Goal: Transaction & Acquisition: Purchase product/service

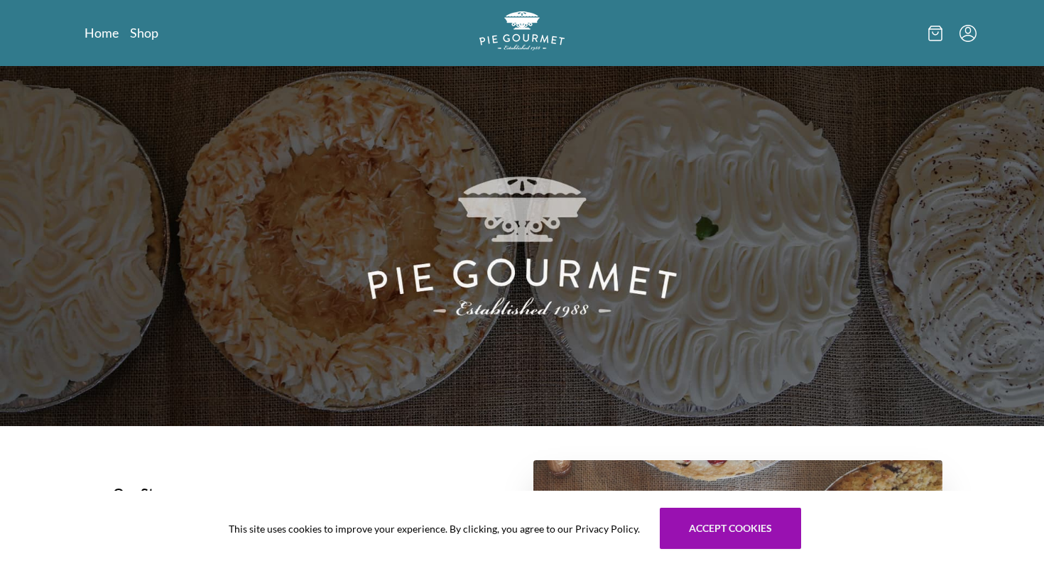
scroll to position [9, 0]
click at [148, 35] on link "Shop" at bounding box center [144, 32] width 28 height 17
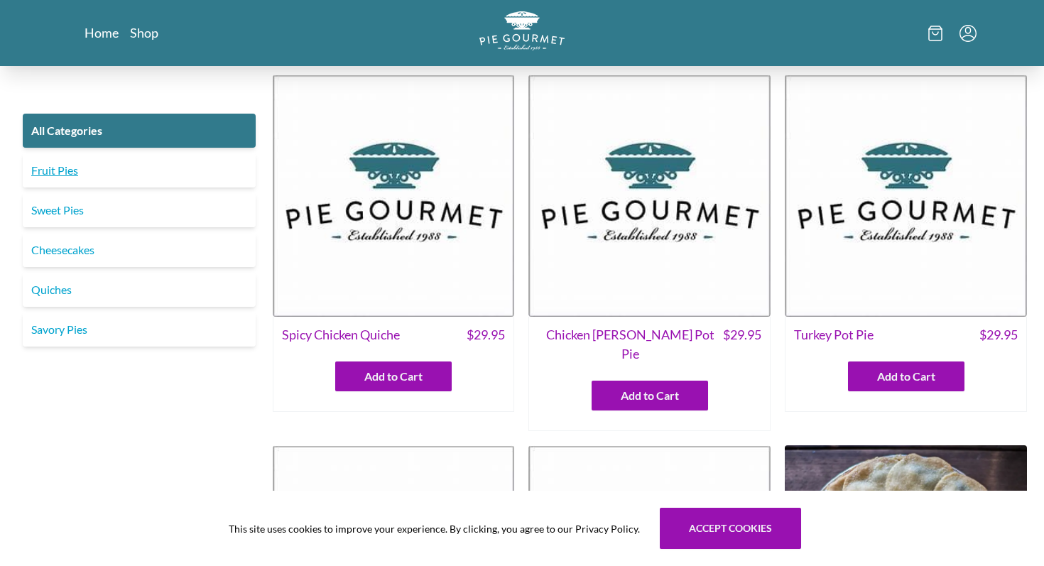
click at [69, 168] on link "Fruit Pies" at bounding box center [139, 170] width 233 height 34
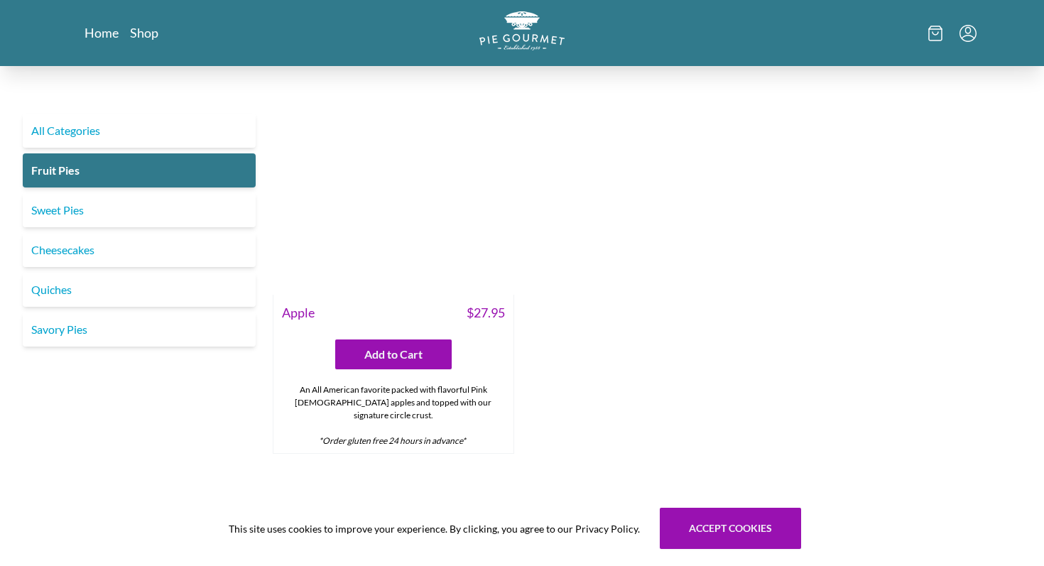
scroll to position [786, 0]
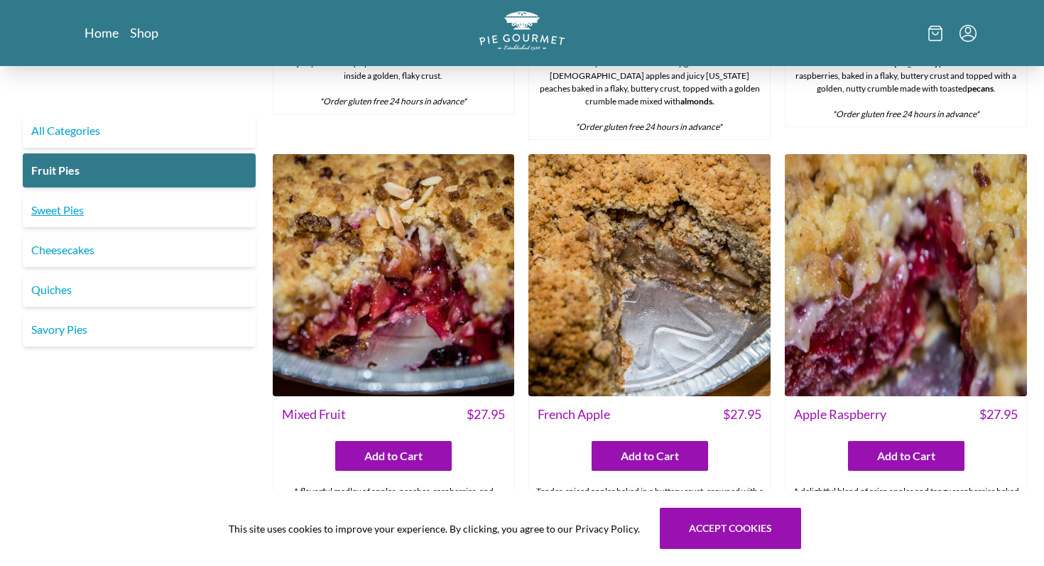
click at [72, 209] on link "Sweet Pies" at bounding box center [139, 210] width 233 height 34
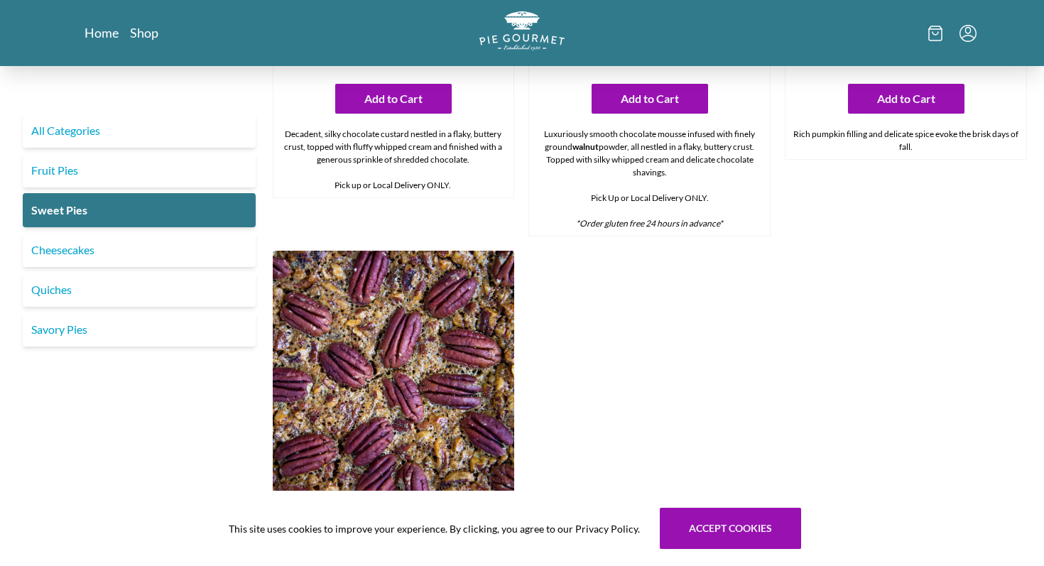
scroll to position [840, 0]
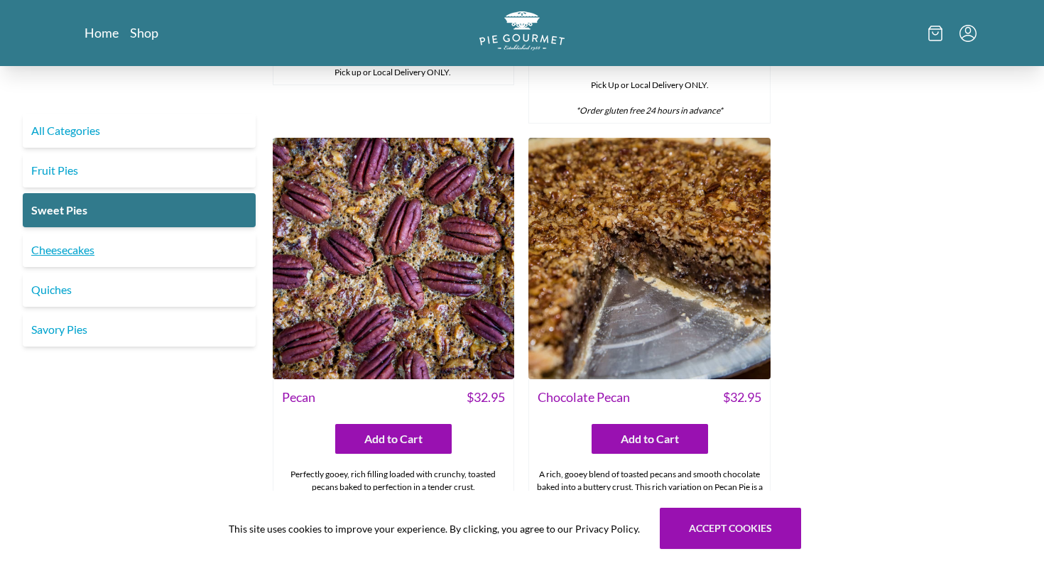
click at [83, 256] on link "Cheesecakes" at bounding box center [139, 250] width 233 height 34
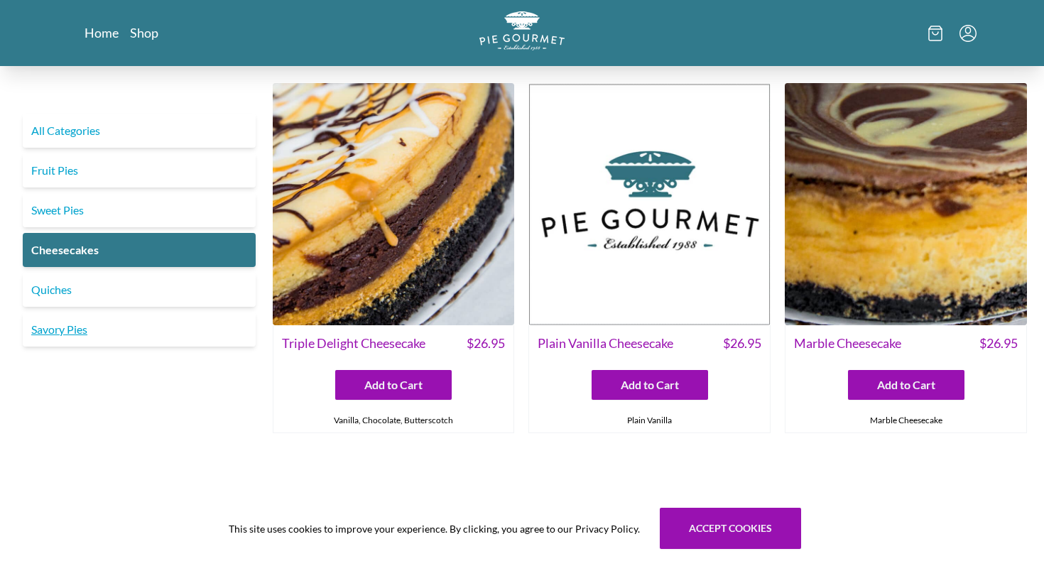
click at [57, 328] on link "Savory Pies" at bounding box center [139, 330] width 233 height 34
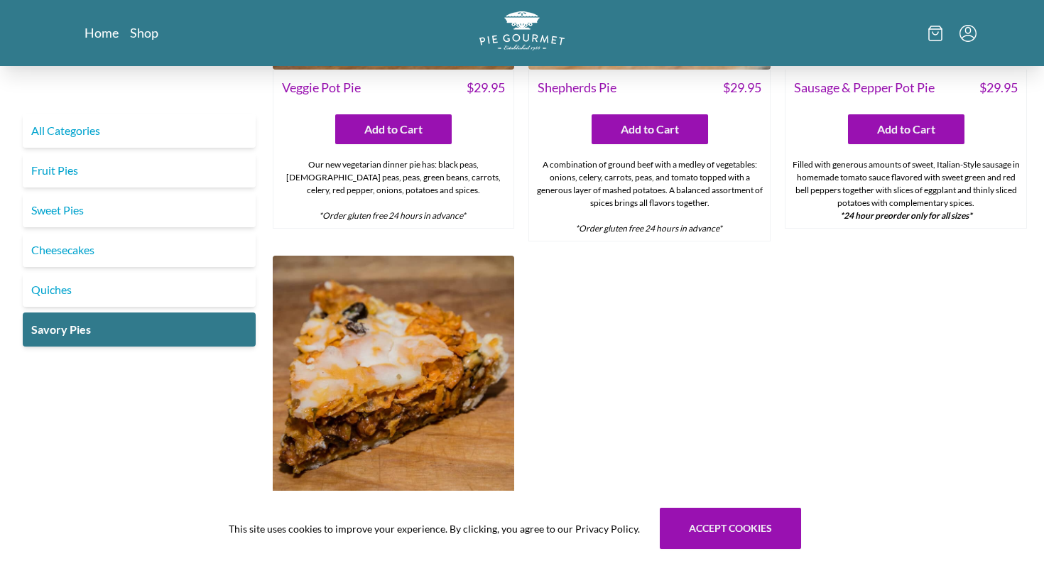
scroll to position [676, 0]
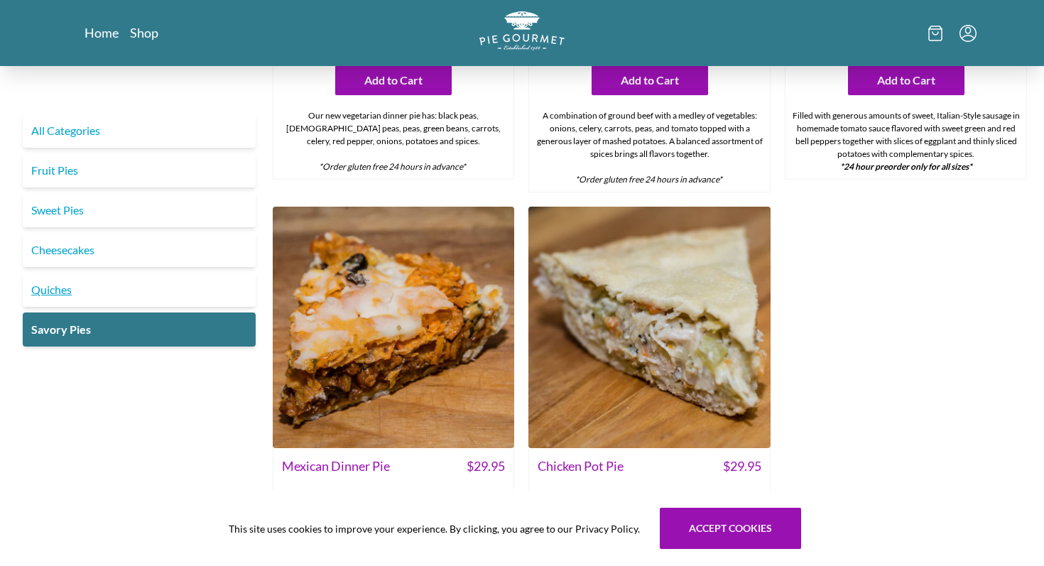
click at [62, 296] on link "Quiches" at bounding box center [139, 290] width 233 height 34
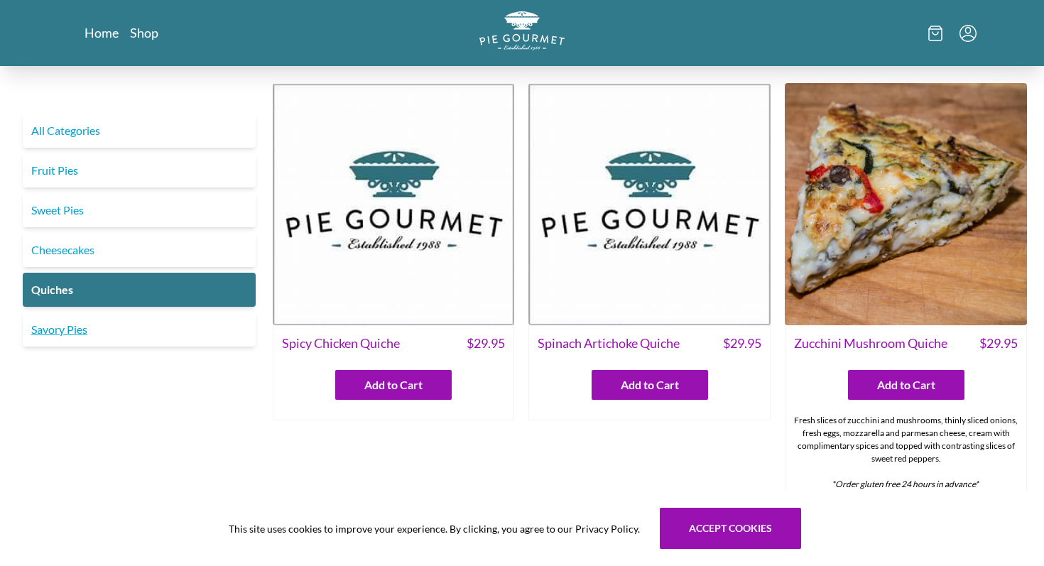
click at [87, 330] on link "Savory Pies" at bounding box center [139, 330] width 233 height 34
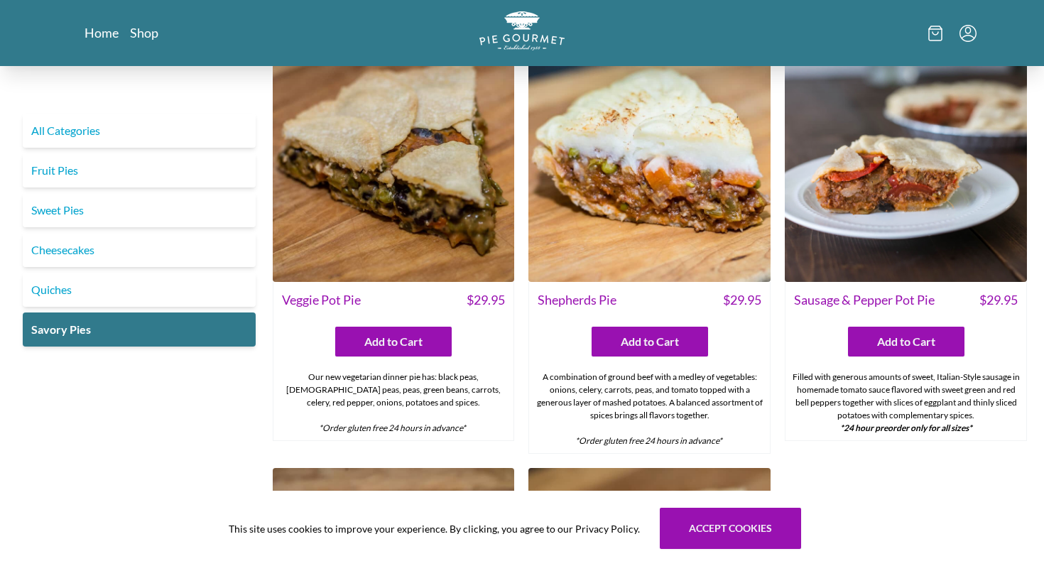
scroll to position [370, 0]
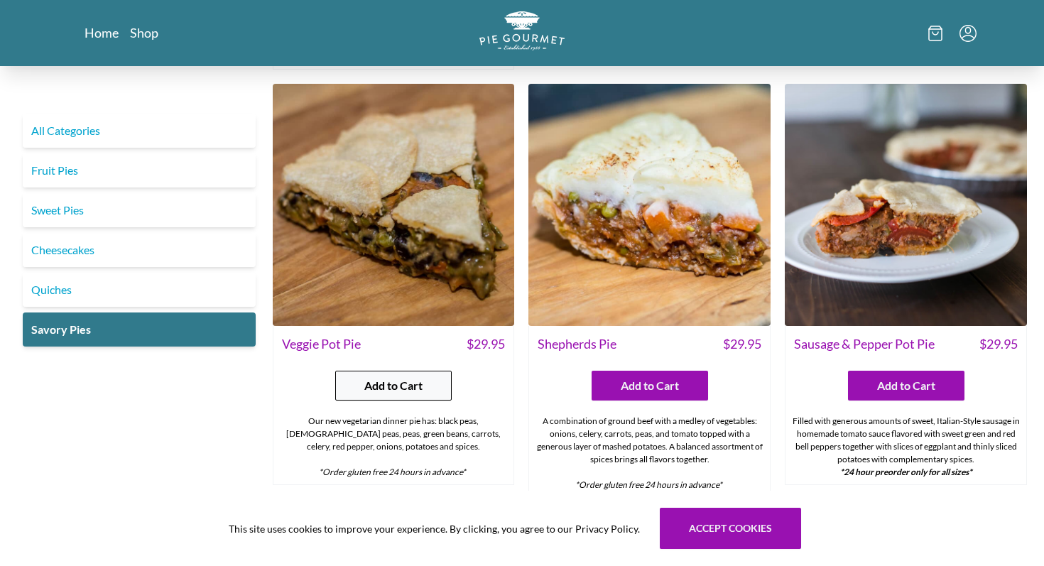
click at [419, 377] on span "Add to Cart" at bounding box center [393, 385] width 58 height 17
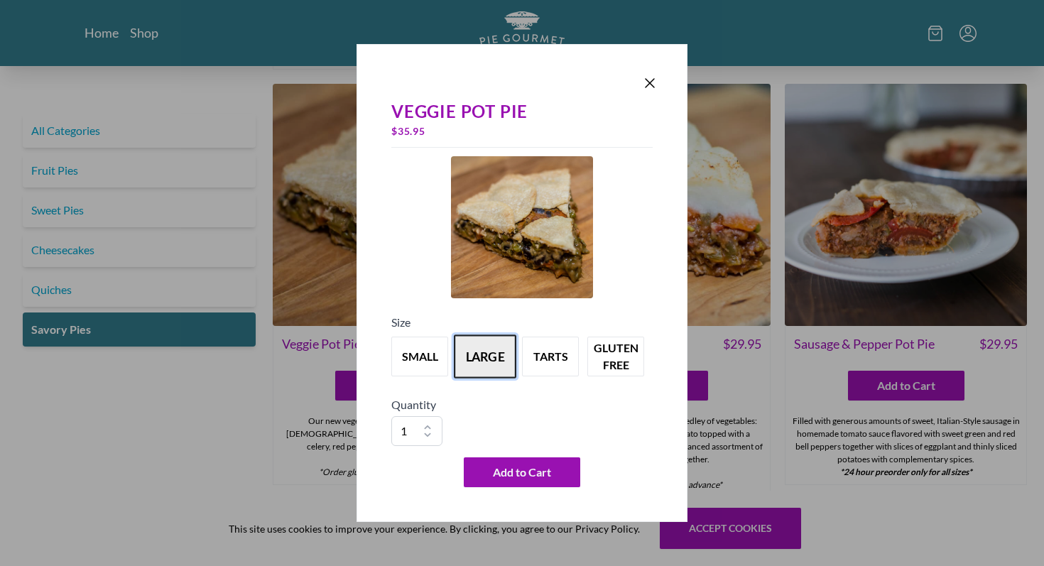
click at [471, 357] on button "large" at bounding box center [485, 357] width 63 height 44
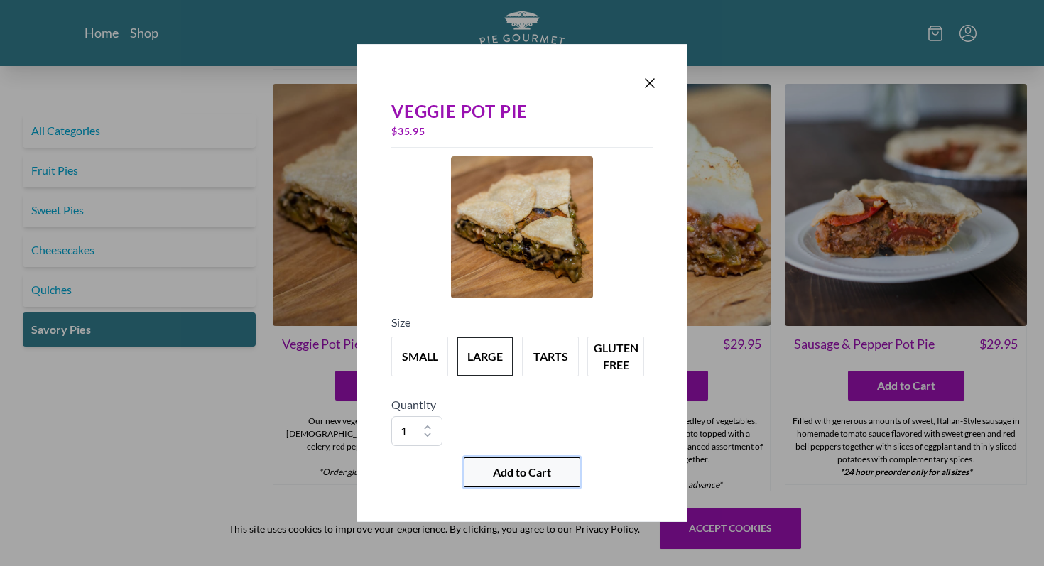
click at [510, 468] on span "Add to Cart" at bounding box center [522, 472] width 58 height 17
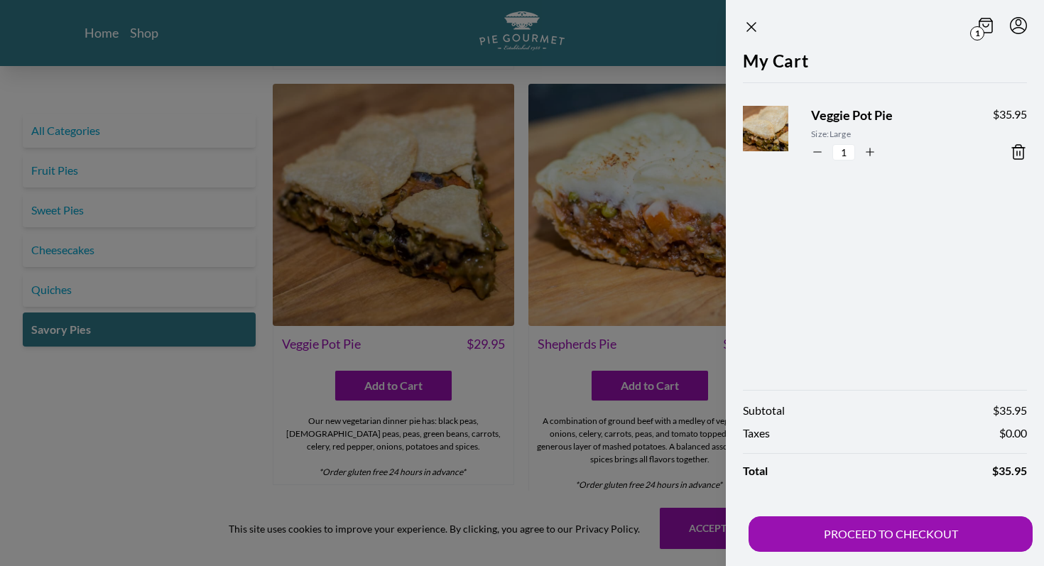
click at [85, 201] on div at bounding box center [522, 283] width 1044 height 566
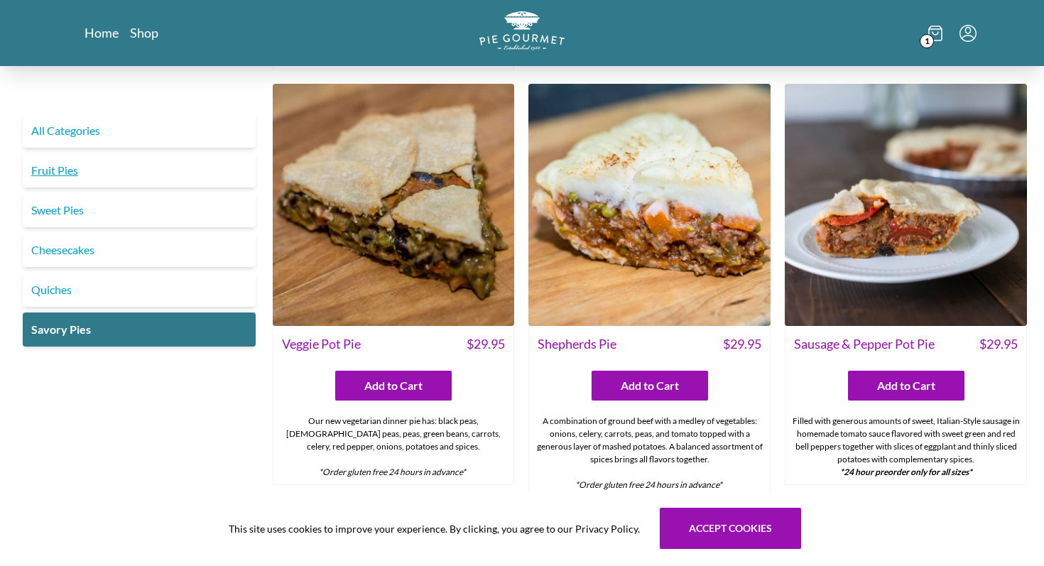
click at [70, 170] on link "Fruit Pies" at bounding box center [139, 170] width 233 height 34
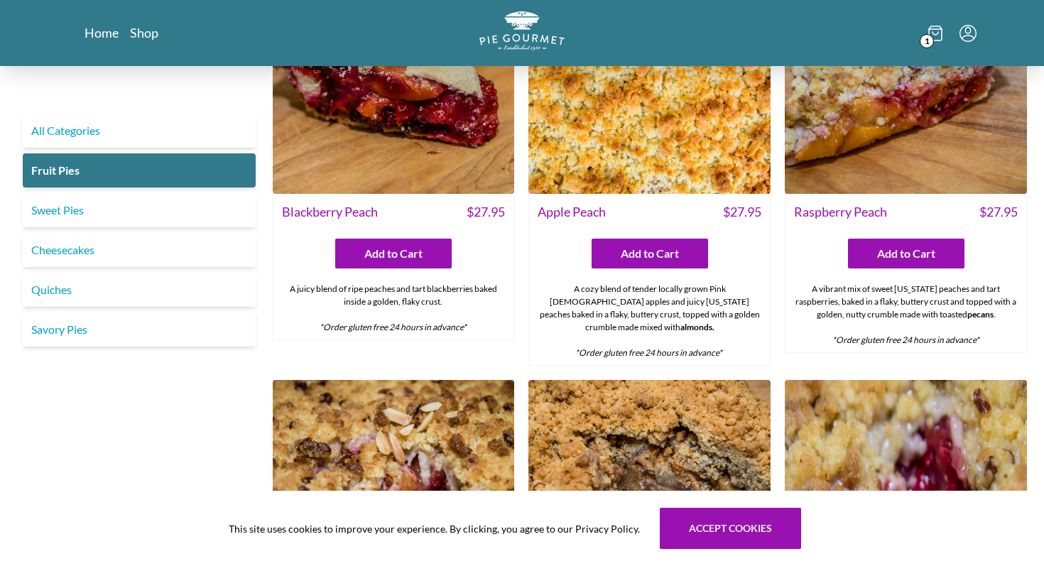
scroll to position [482, 0]
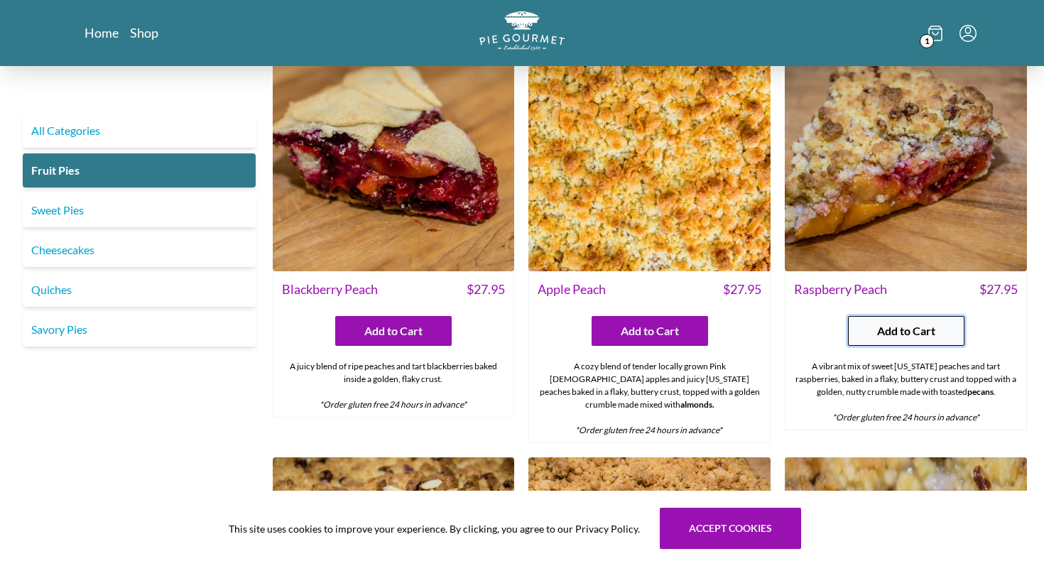
click at [932, 334] on span "Add to Cart" at bounding box center [906, 331] width 58 height 17
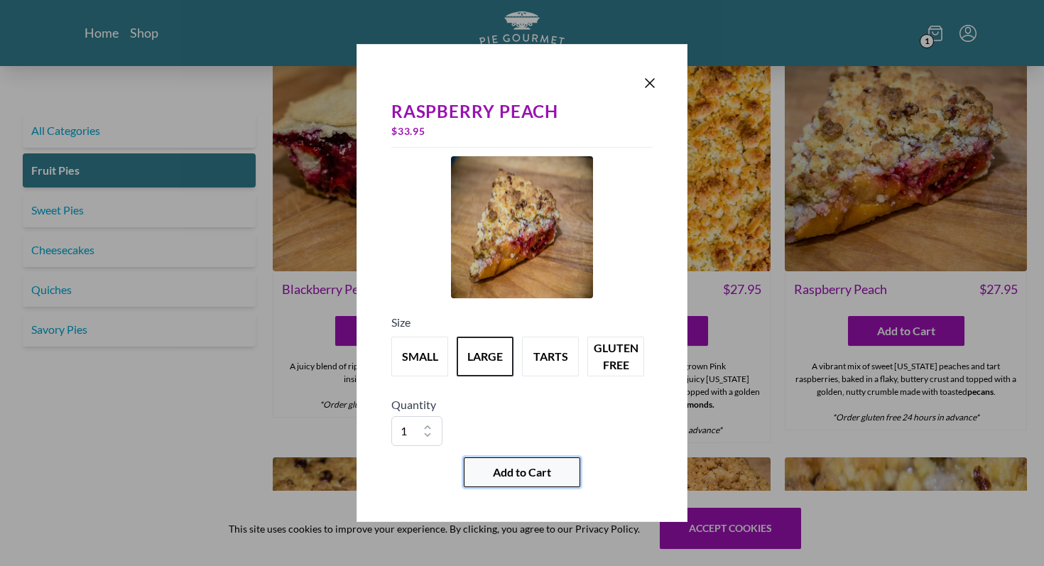
click at [536, 471] on span "Add to Cart" at bounding box center [522, 472] width 58 height 17
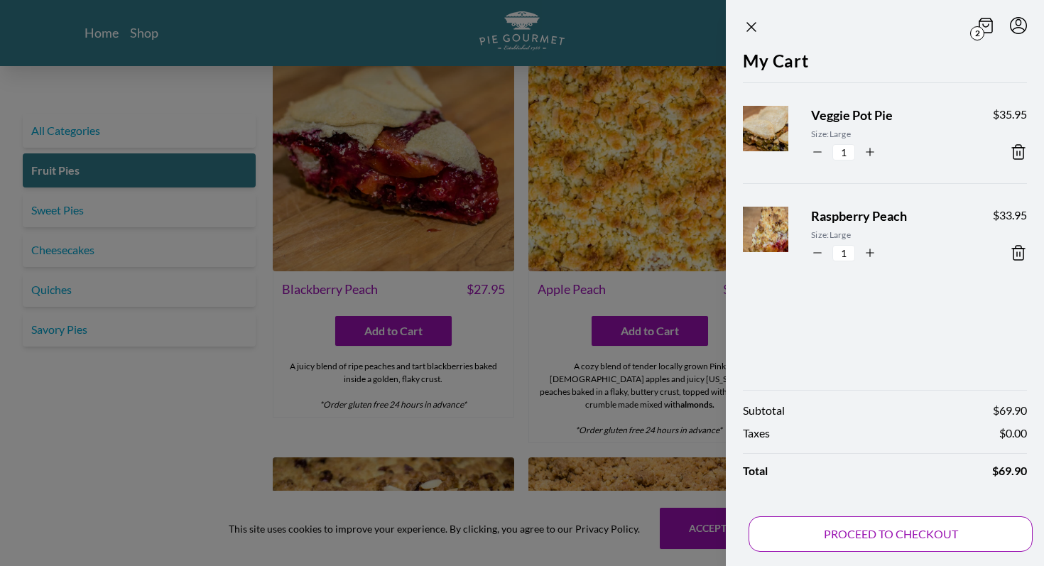
click at [838, 529] on button "PROCEED TO CHECKOUT" at bounding box center [891, 535] width 284 height 36
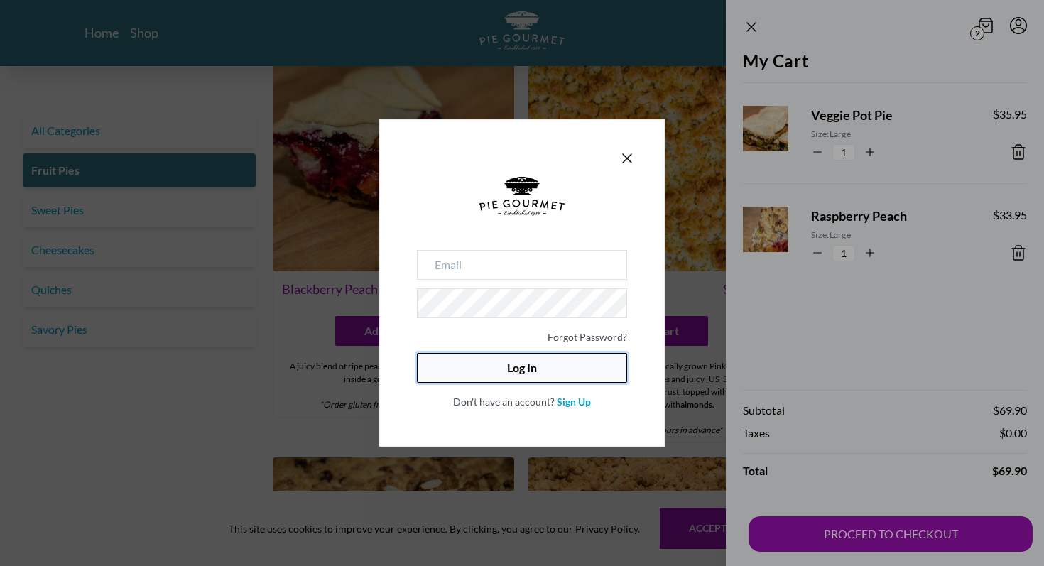
click at [520, 368] on button "Log In" at bounding box center [522, 368] width 210 height 30
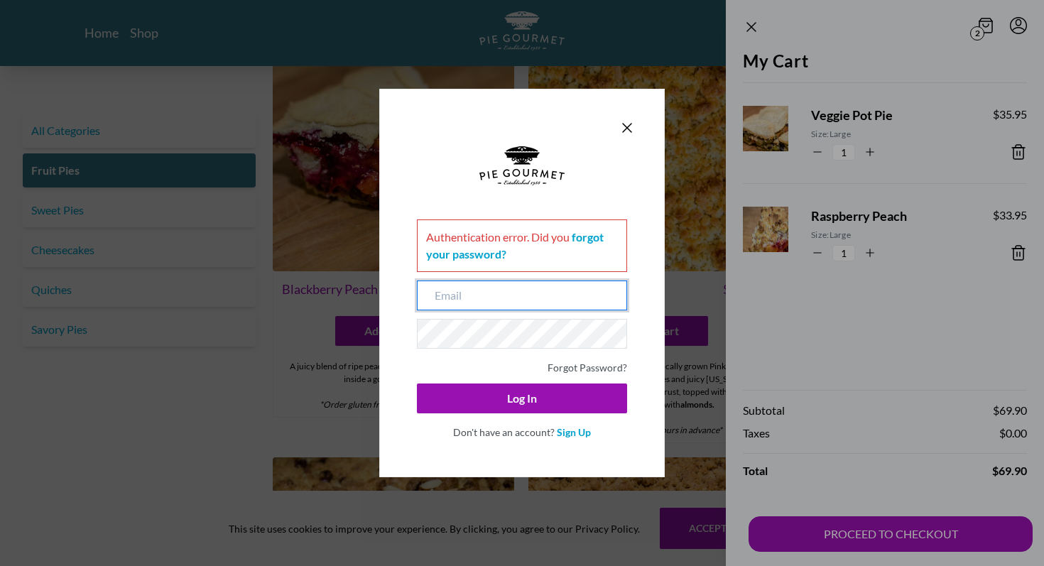
click at [467, 296] on input "email" at bounding box center [522, 296] width 210 height 30
type input "[EMAIL_ADDRESS][DOMAIN_NAME]"
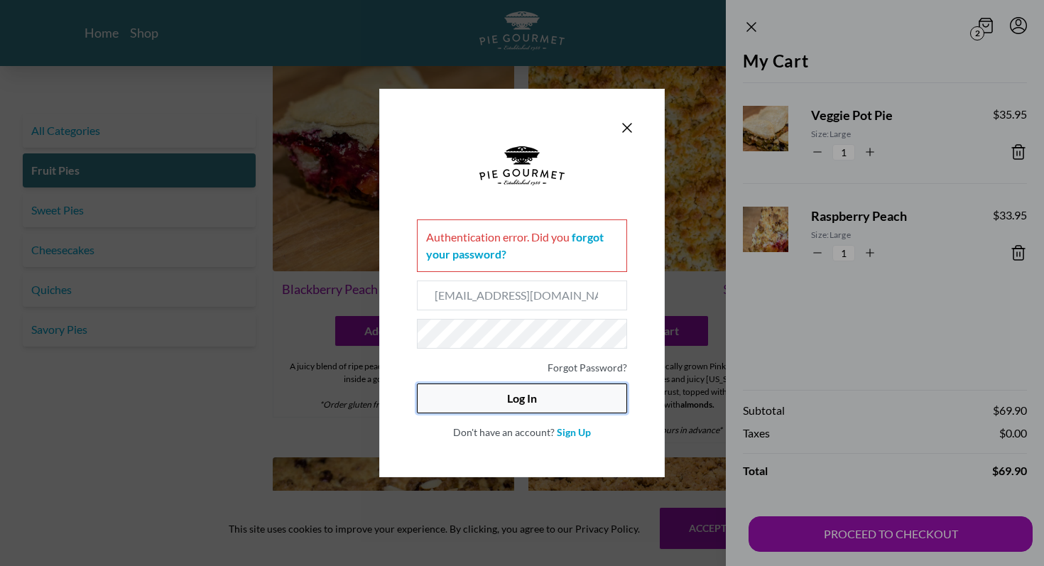
click at [501, 389] on button "Log In" at bounding box center [522, 399] width 210 height 30
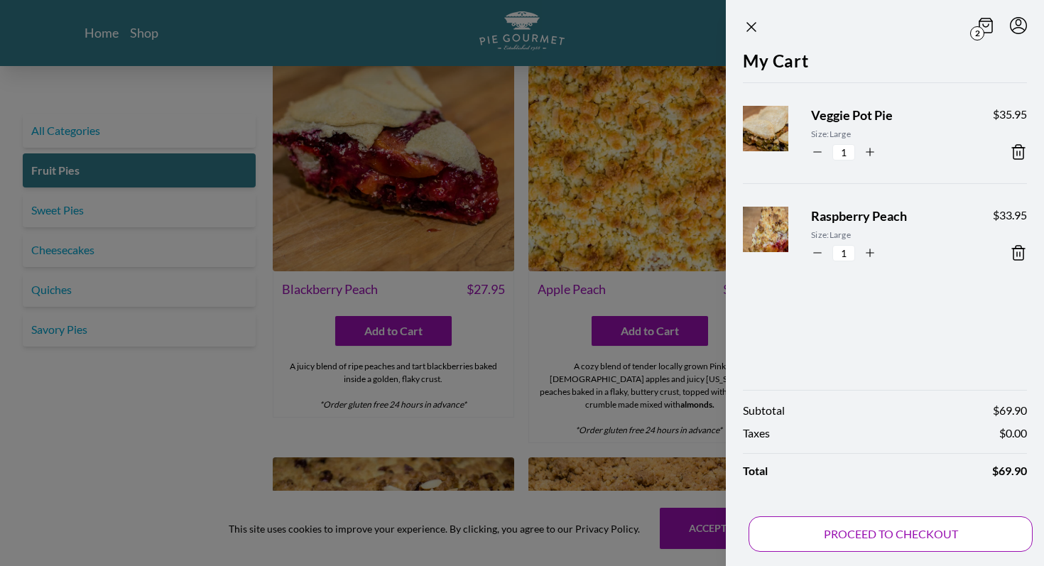
click at [879, 524] on button "PROCEED TO CHECKOUT" at bounding box center [891, 535] width 284 height 36
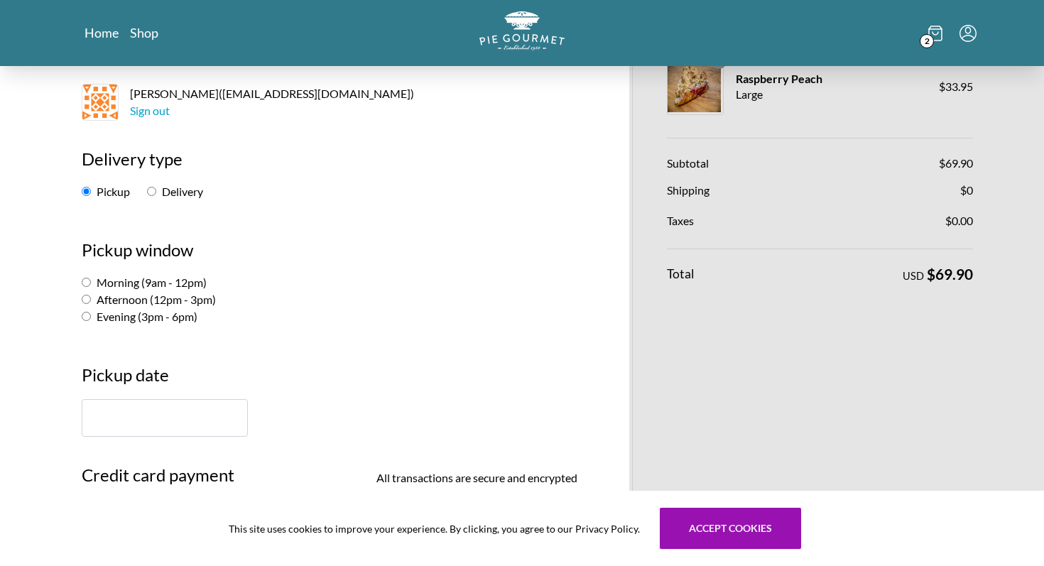
scroll to position [134, 0]
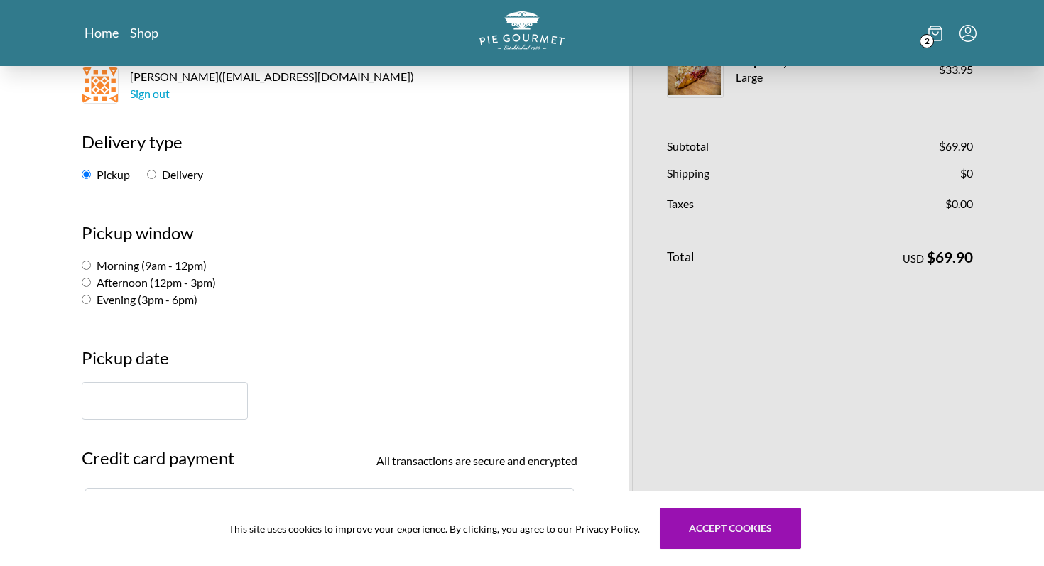
click at [167, 175] on label "Delivery" at bounding box center [175, 174] width 56 height 13
click at [156, 175] on input "Delivery" at bounding box center [151, 174] width 9 height 9
radio input "true"
select select "-1"
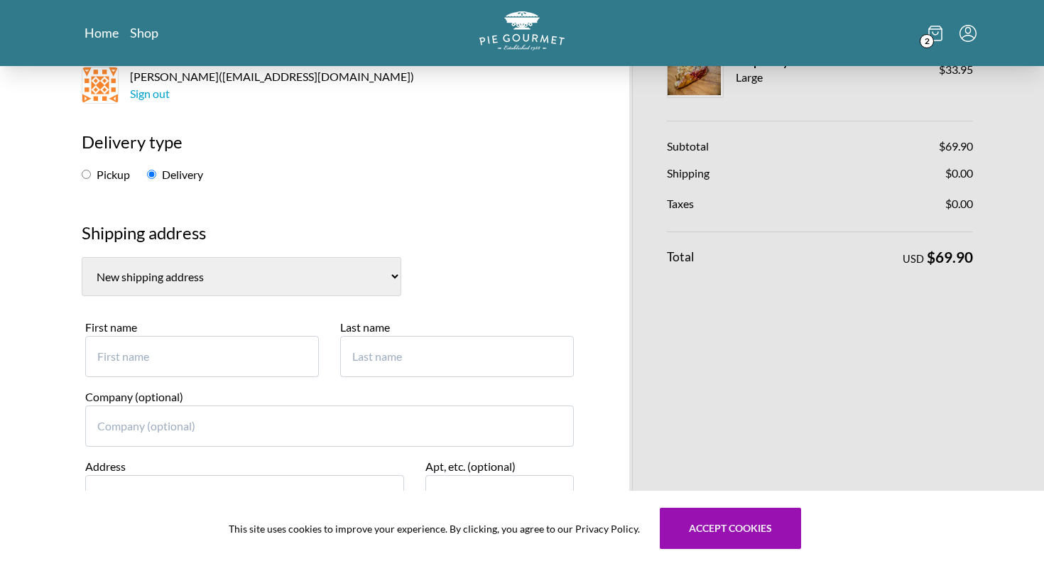
click at [173, 278] on select "[PERSON_NAME], [STREET_ADDRESS][US_STATE] [PERSON_NAME], [STREET_ADDRESS][PERSO…" at bounding box center [242, 276] width 320 height 39
click at [82, 257] on select "[PERSON_NAME], [STREET_ADDRESS][US_STATE] [PERSON_NAME], [STREET_ADDRESS][PERSO…" at bounding box center [242, 276] width 320 height 39
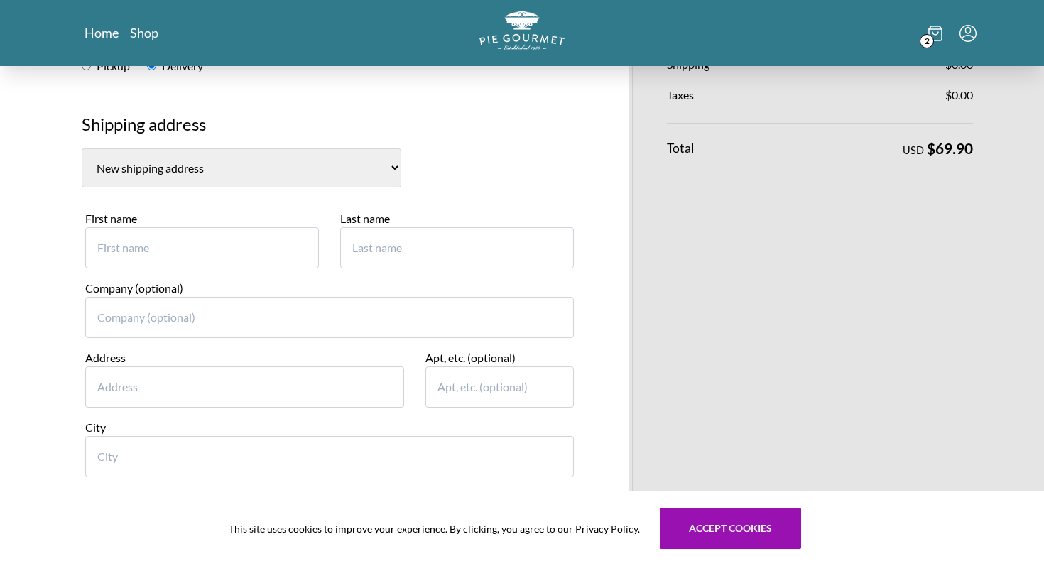
scroll to position [276, 0]
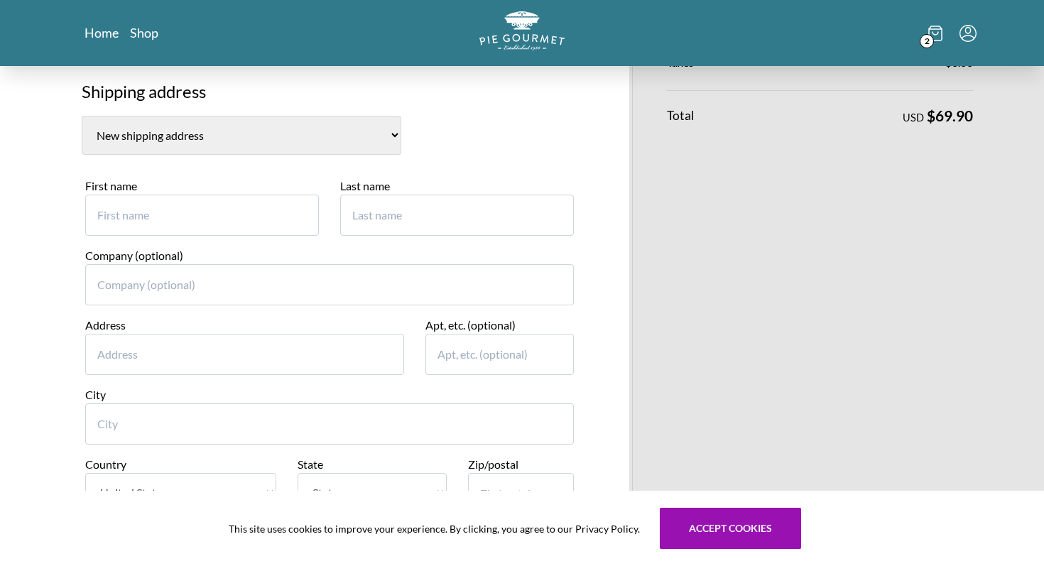
click at [125, 217] on input "First name" at bounding box center [202, 215] width 234 height 41
type input "[PERSON_NAME]"
type input "[STREET_ADDRESS]"
type input "Bethesda"
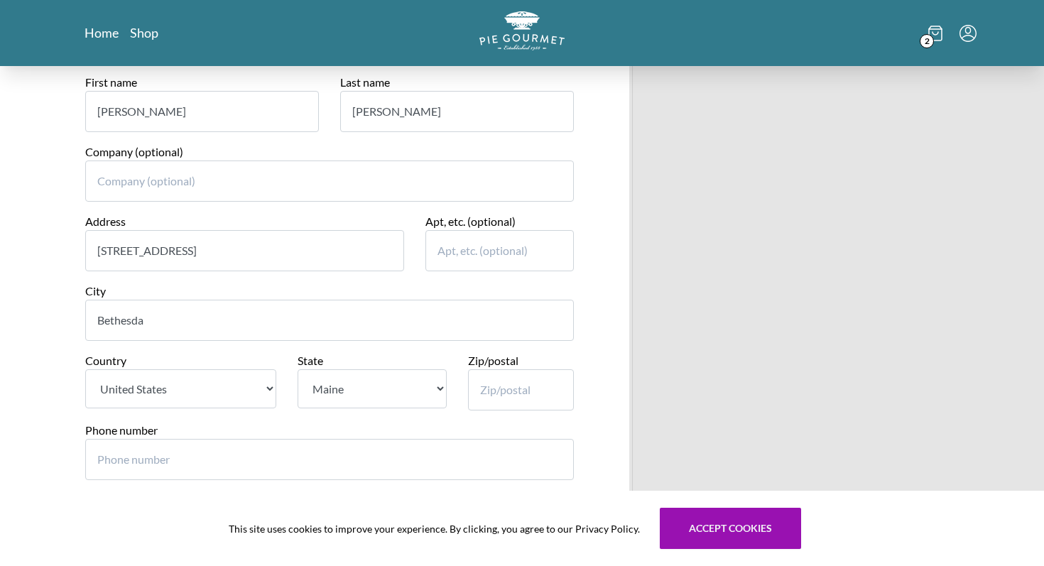
scroll to position [418, 0]
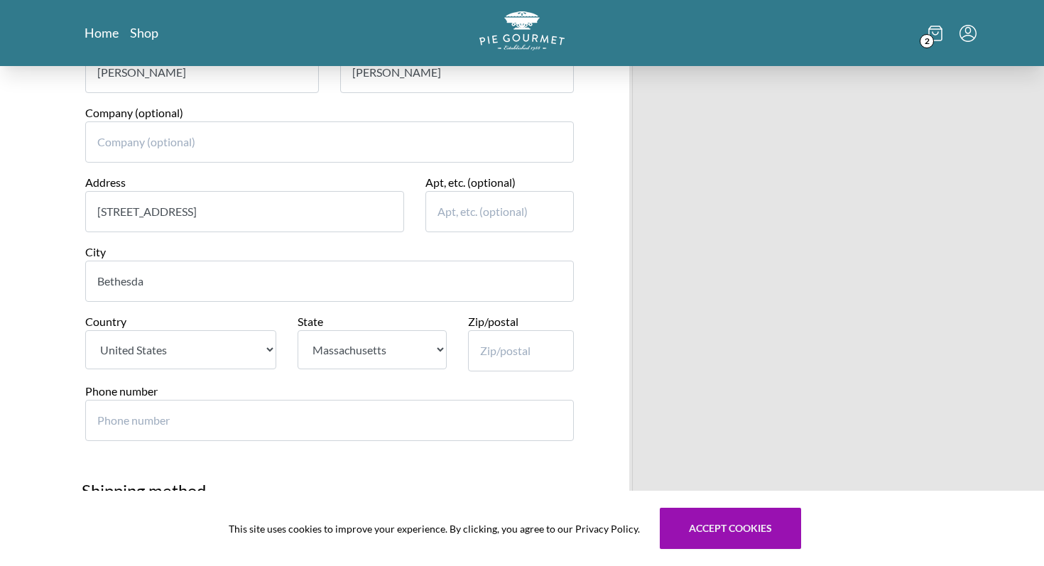
click at [326, 348] on select "State [US_STATE] [US_STATE] [US_STATE] [US_STATE] [US_STATE] [US_STATE] [US_STA…" at bounding box center [372, 349] width 148 height 39
select select "MD"
click at [298, 330] on select "State [US_STATE] [US_STATE] [US_STATE] [US_STATE] [US_STATE] [US_STATE] [US_STA…" at bounding box center [372, 349] width 148 height 39
click at [490, 353] on input "Zip/postal" at bounding box center [521, 350] width 107 height 41
type input "20817"
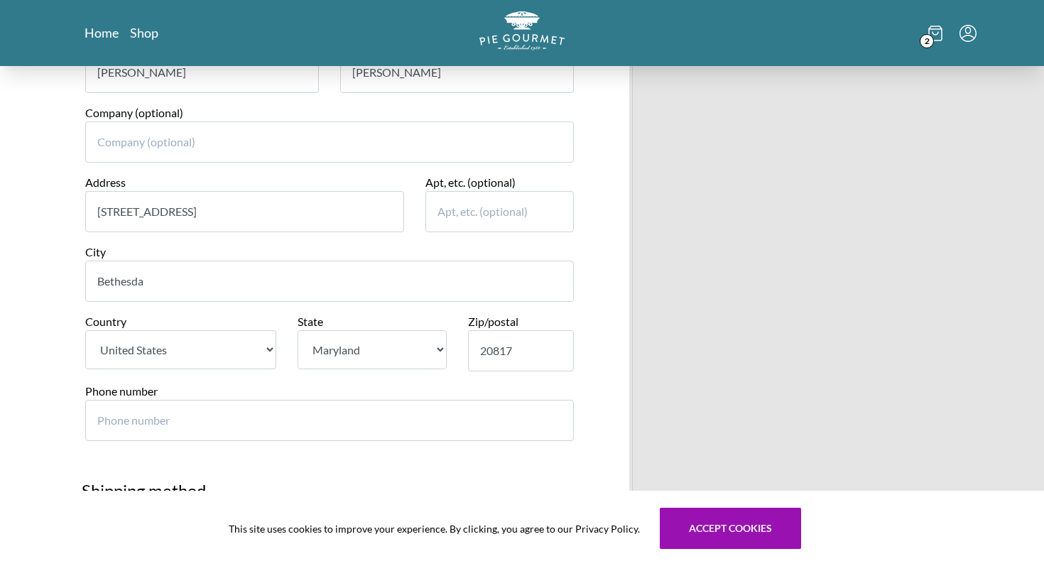
click at [347, 423] on input "Phone number" at bounding box center [329, 420] width 489 height 41
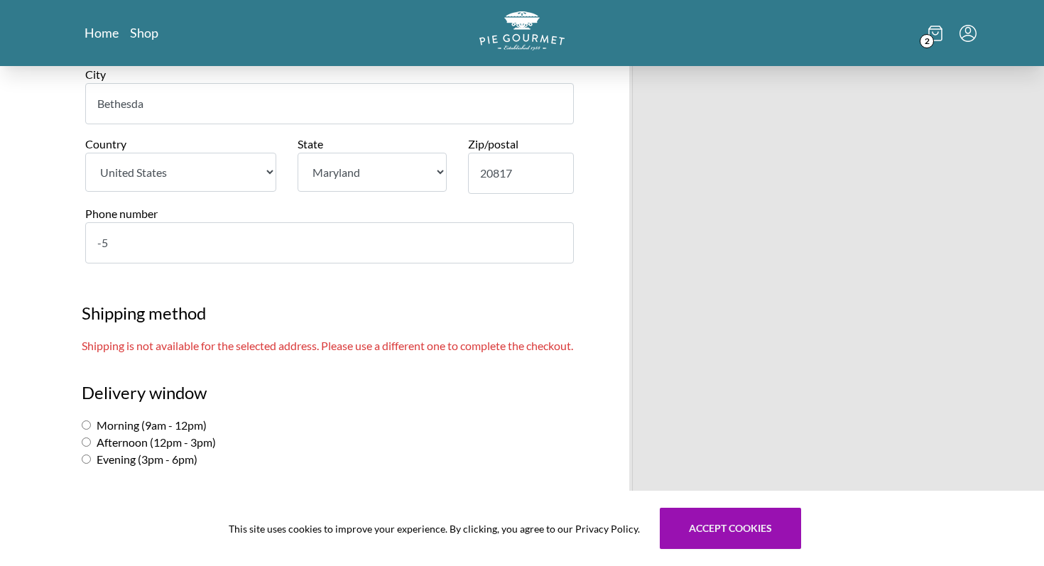
scroll to position [606, 0]
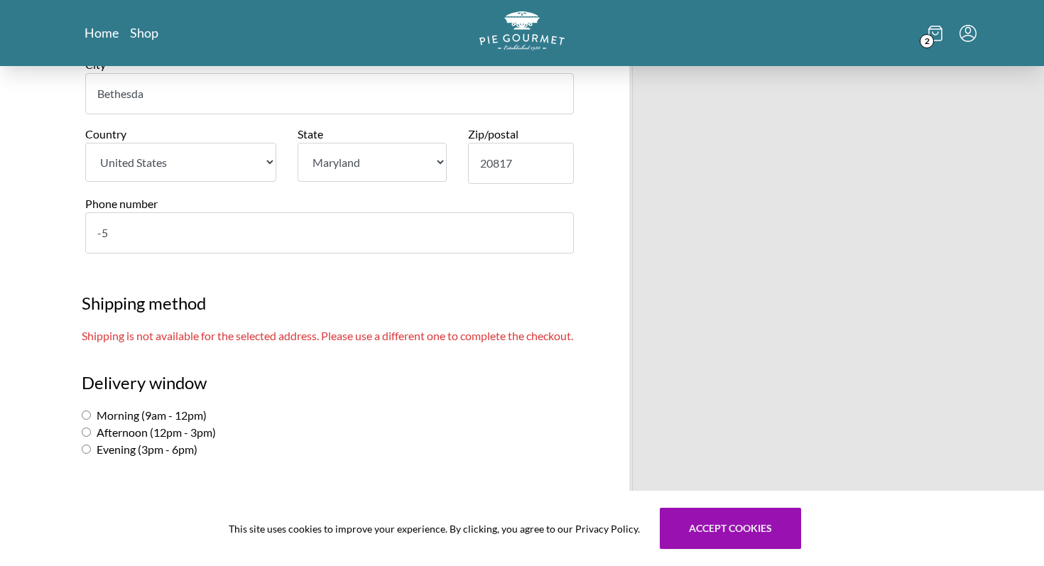
type input "-5"
click at [308, 313] on section "Pie Gourmet Customer information [PERSON_NAME] ( [PERSON_NAME][EMAIL_ADDRESS][D…" at bounding box center [522, 522] width 1044 height 2124
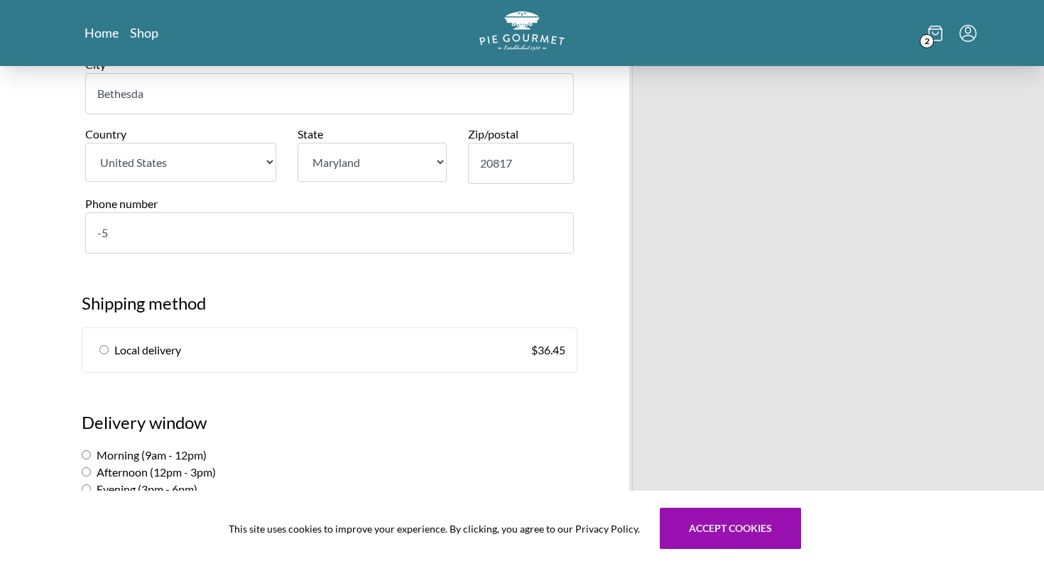
click at [104, 352] on input "radio" at bounding box center [103, 349] width 9 height 9
radio input "true"
click at [126, 240] on input "-5" at bounding box center [329, 232] width 489 height 41
click at [584, 276] on section "Shipping method Local delivery $ 36.45" at bounding box center [329, 324] width 517 height 97
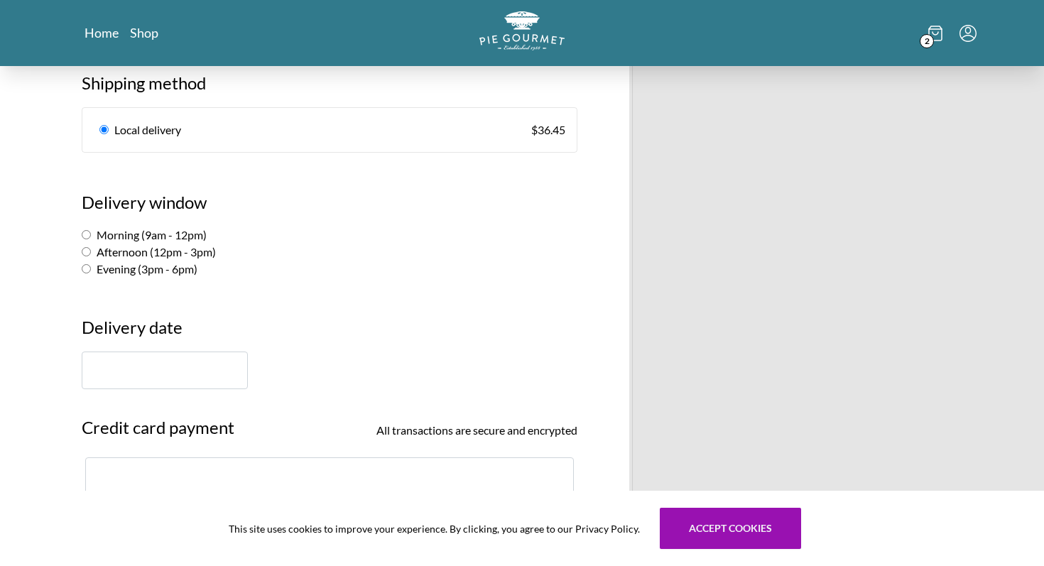
scroll to position [835, 0]
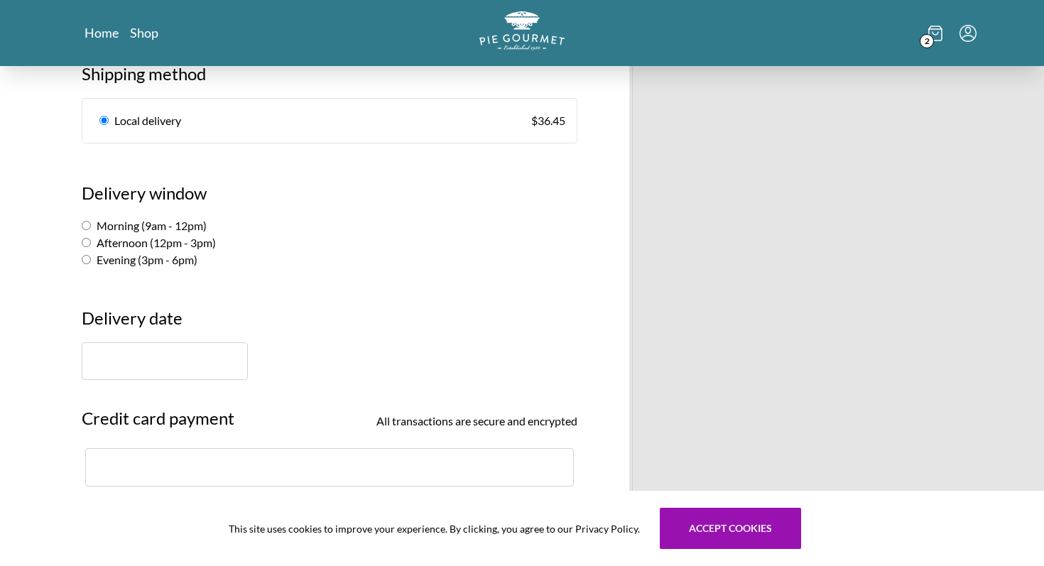
click at [180, 226] on label "Morning (9am - 12pm)" at bounding box center [144, 225] width 125 height 13
click at [91, 226] on input "Morning (9am - 12pm)" at bounding box center [86, 225] width 9 height 9
radio input "true"
click at [171, 357] on input "text" at bounding box center [165, 361] width 166 height 38
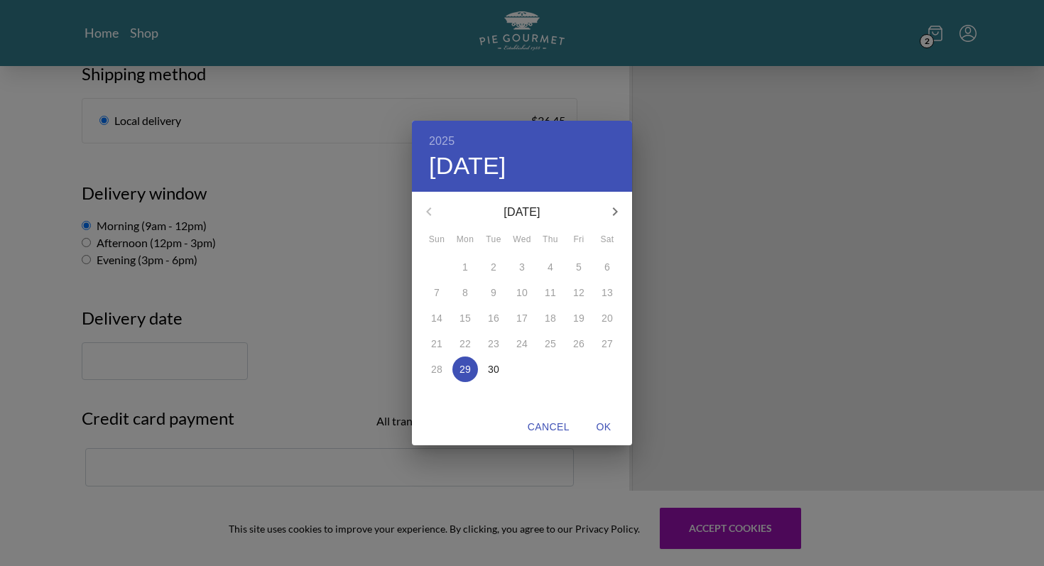
click at [489, 370] on p "30" at bounding box center [493, 369] width 11 height 14
click at [603, 426] on span "OK" at bounding box center [604, 427] width 34 height 18
type input "[DATE]"
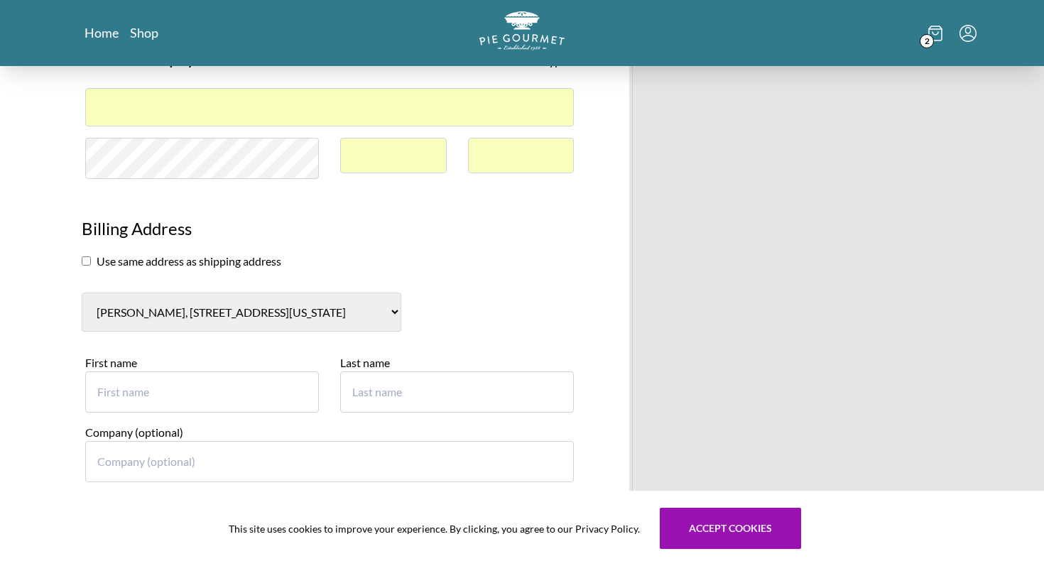
scroll to position [1201, 0]
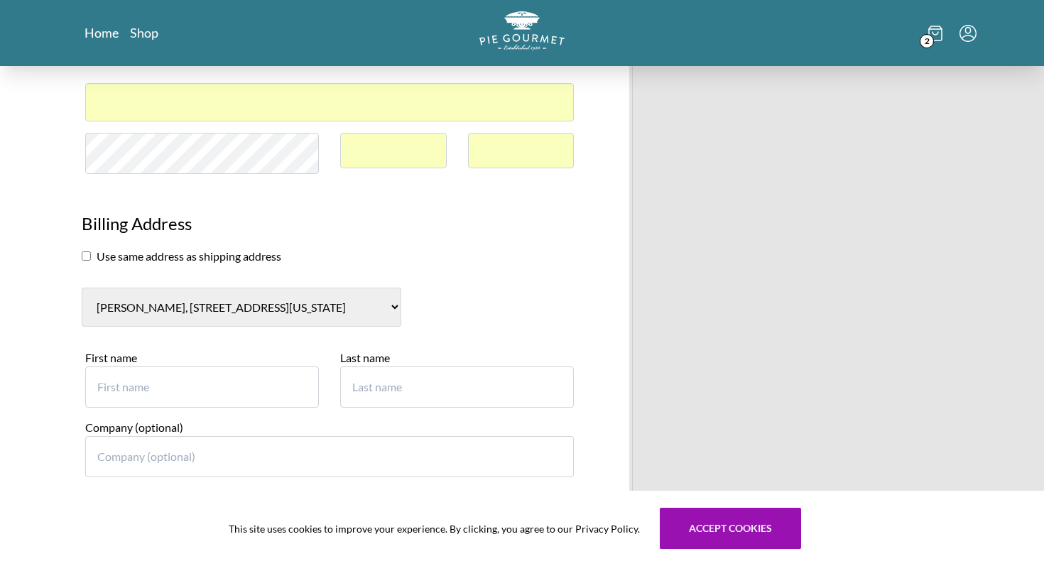
click at [203, 313] on select "[PERSON_NAME], [STREET_ADDRESS][US_STATE] [PERSON_NAME], [STREET_ADDRESS][PERSO…" at bounding box center [242, 307] width 320 height 39
click at [162, 386] on input "First name" at bounding box center [202, 387] width 234 height 41
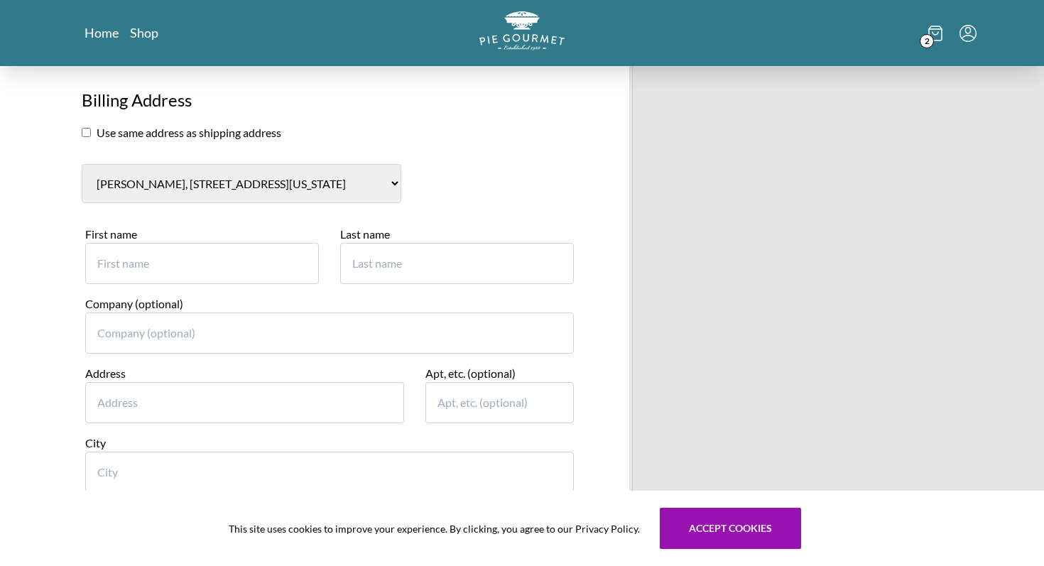
scroll to position [1330, 0]
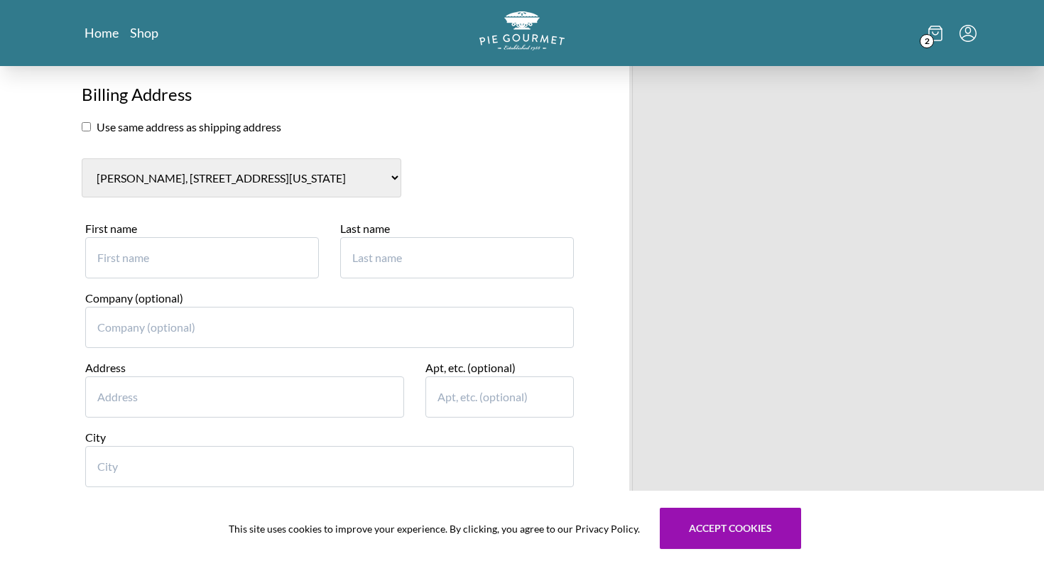
click at [131, 261] on input "First name" at bounding box center [202, 257] width 234 height 41
type input "Childers"
type input "[PERSON_NAME]"
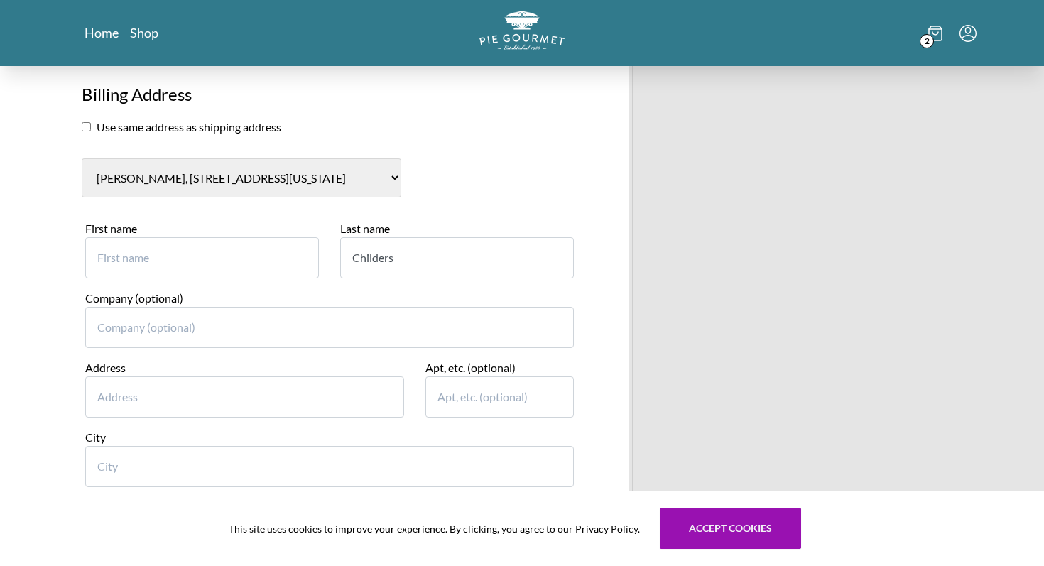
type input "[PERSON_NAME]"
type input "[STREET_ADDRESS][PERSON_NAME]"
type input "Suite 700"
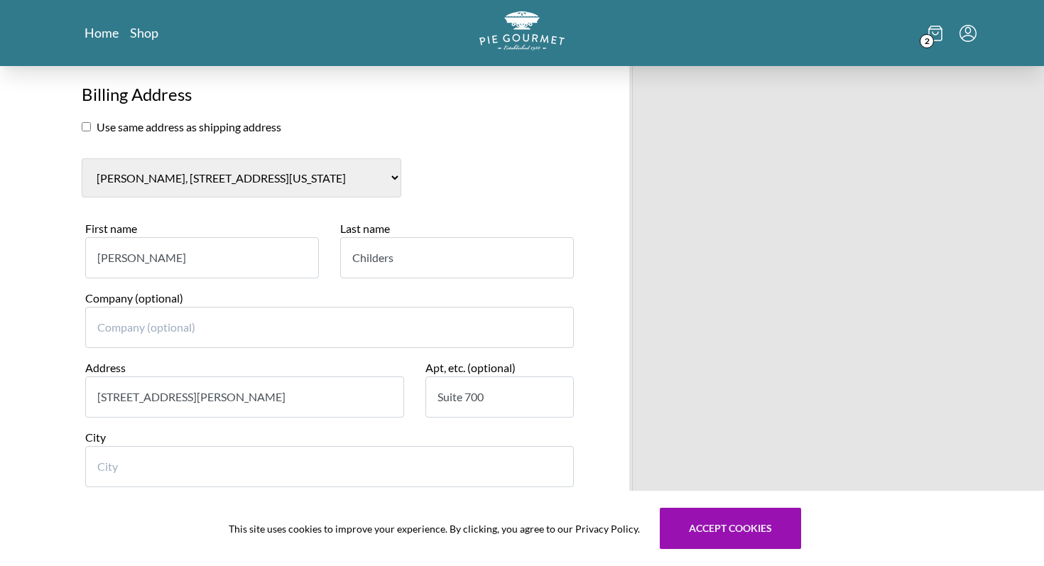
type input "20005"
select select "DC"
type input "[US_STATE]"
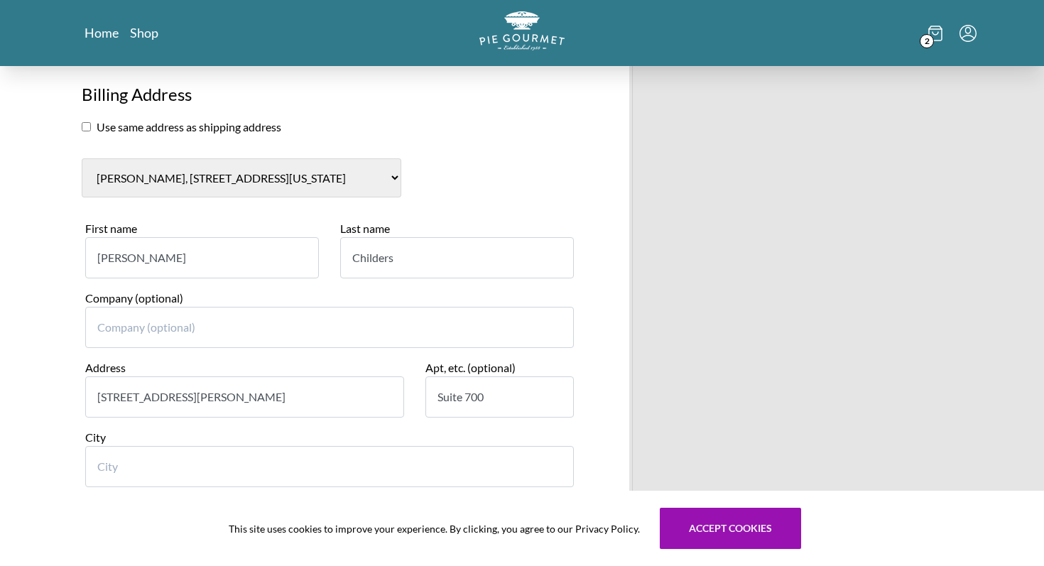
type input "[US_STATE]"
type input "2027531854"
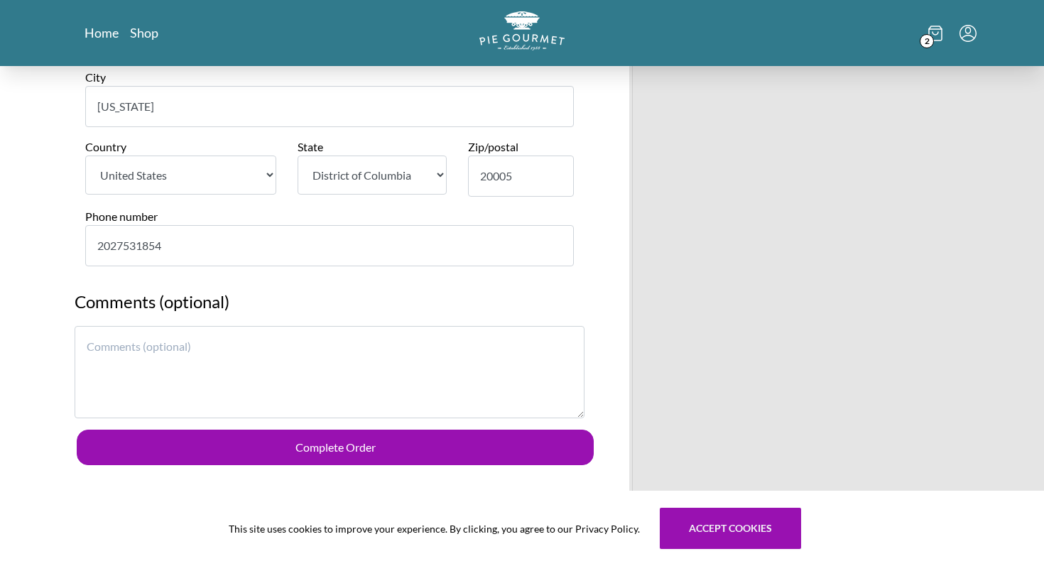
scroll to position [1693, 0]
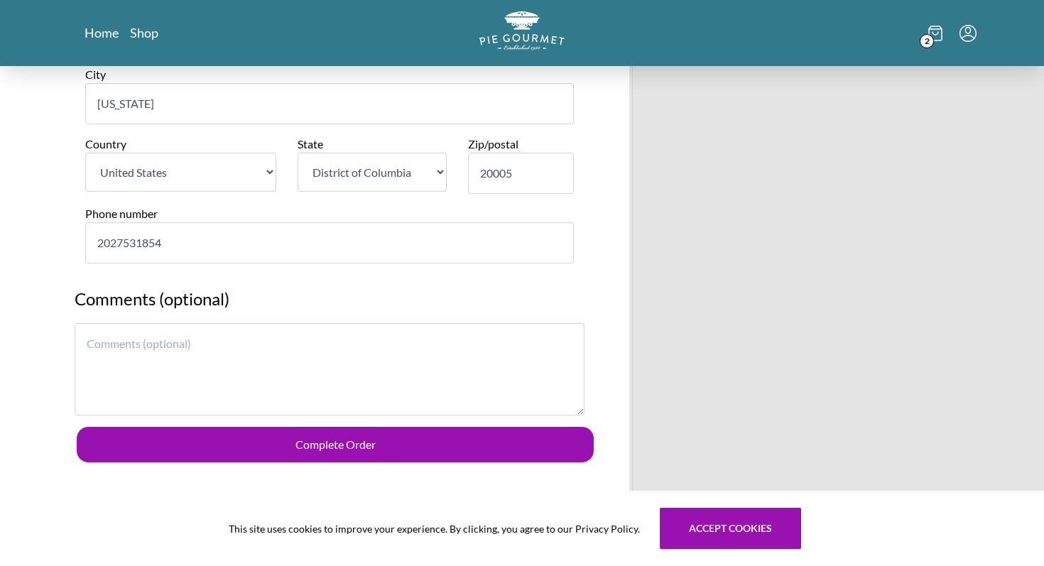
click at [121, 240] on input "2027531854" at bounding box center [329, 242] width 489 height 41
click at [126, 346] on textarea at bounding box center [330, 369] width 510 height 92
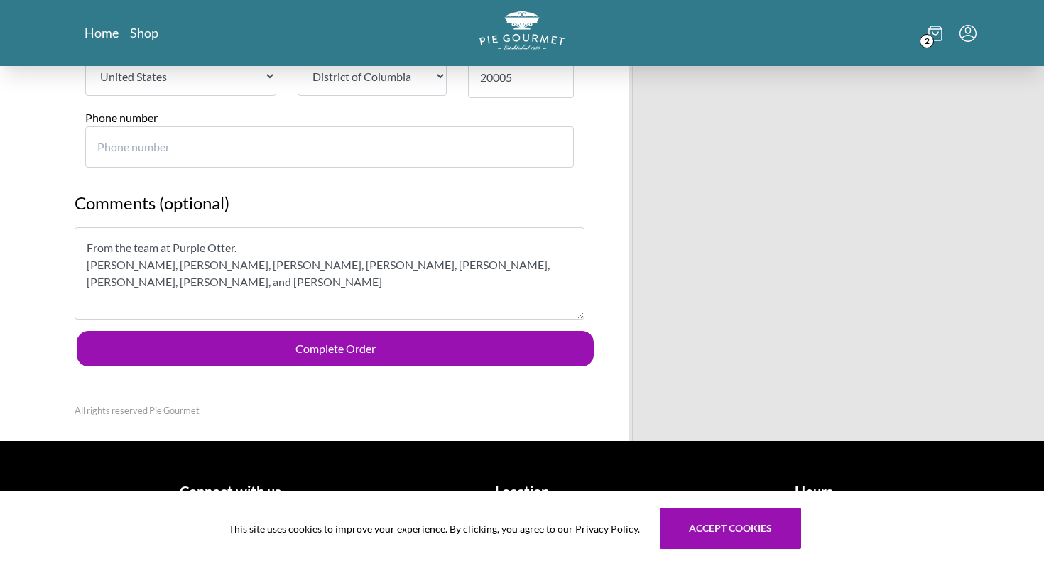
scroll to position [1810, 0]
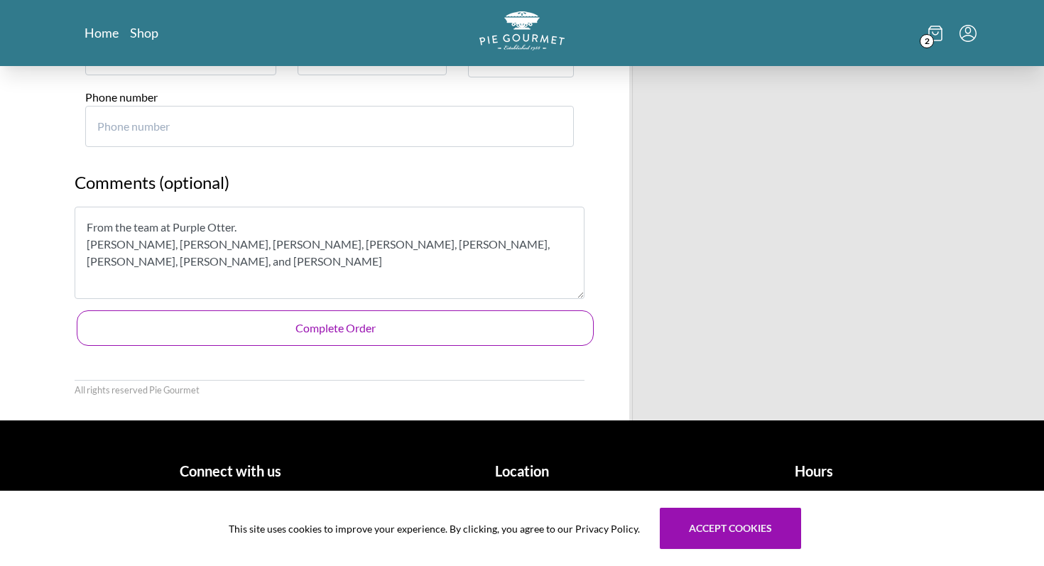
type textarea "From the team at Purple Otter. [PERSON_NAME], [PERSON_NAME], [PERSON_NAME], [PE…"
click at [309, 330] on button "Complete Order" at bounding box center [335, 328] width 517 height 36
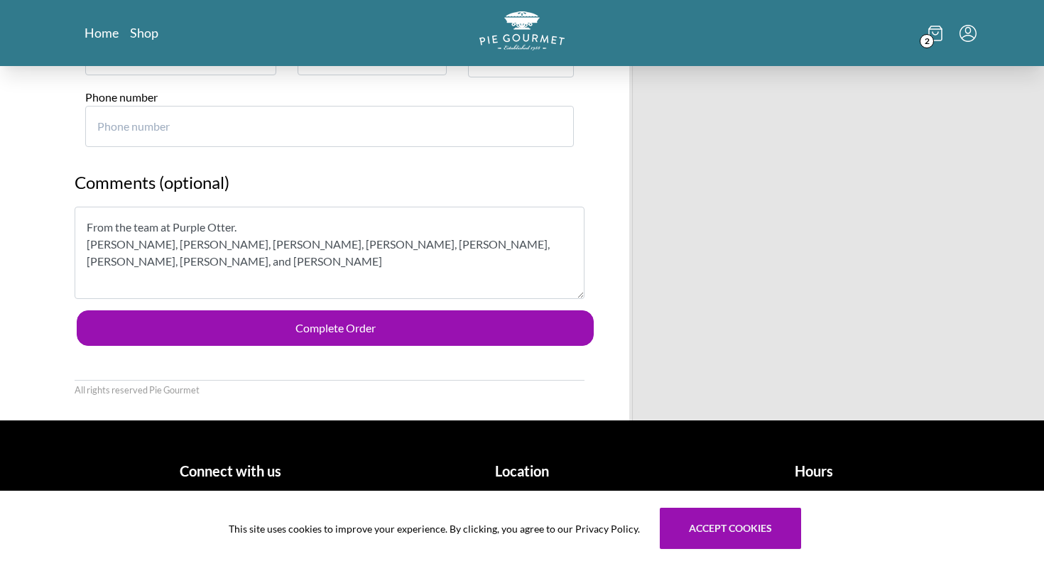
click at [192, 129] on input "Phone number" at bounding box center [329, 126] width 489 height 41
type input "5"
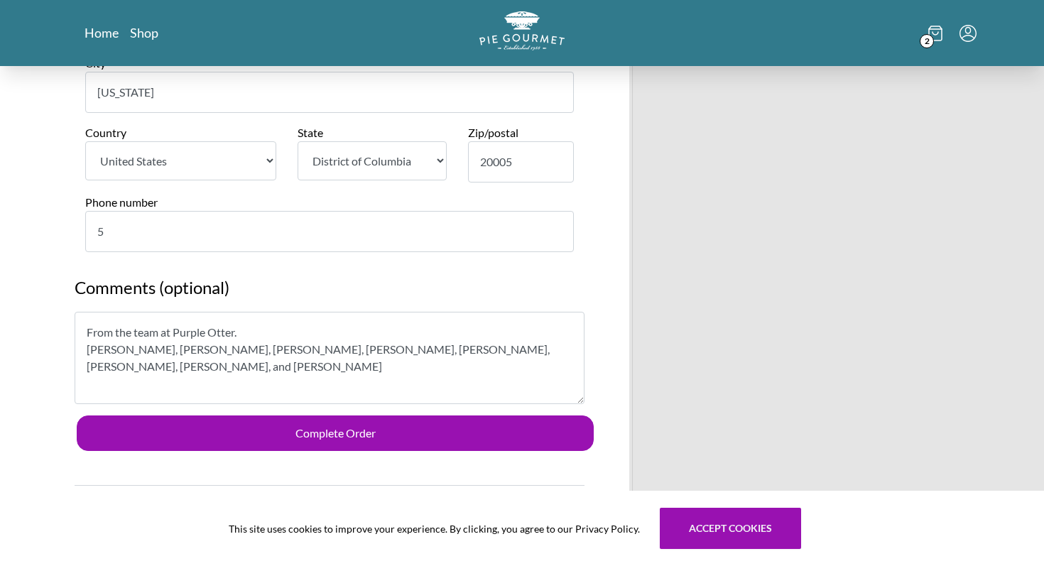
scroll to position [1702, 0]
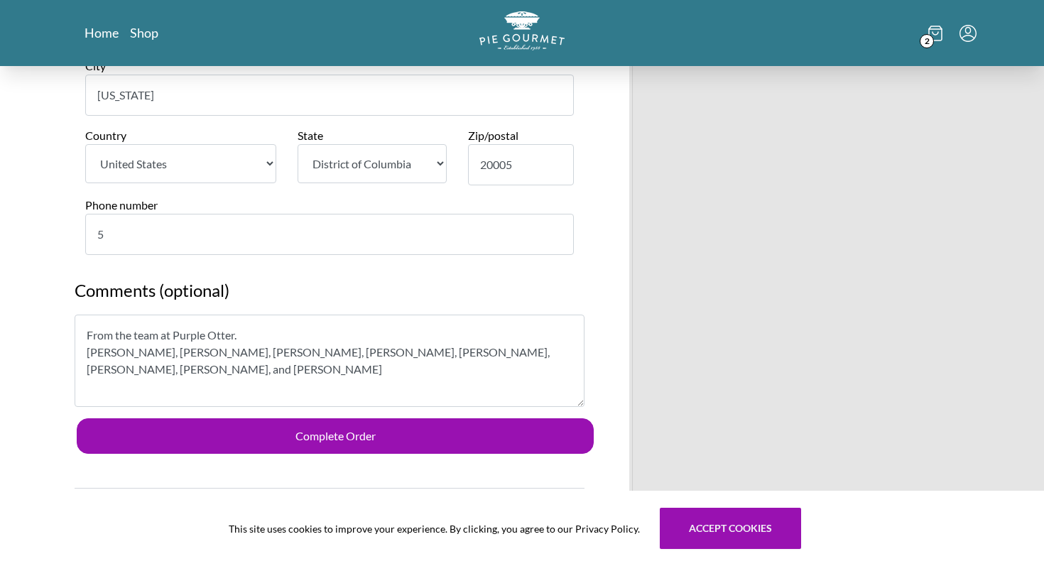
click at [144, 233] on input "5" at bounding box center [329, 234] width 489 height 41
click at [144, 233] on input "Phone number" at bounding box center [329, 234] width 489 height 41
type input "3302211219"
click at [490, 286] on h2 "Comments (optional)" at bounding box center [330, 296] width 510 height 37
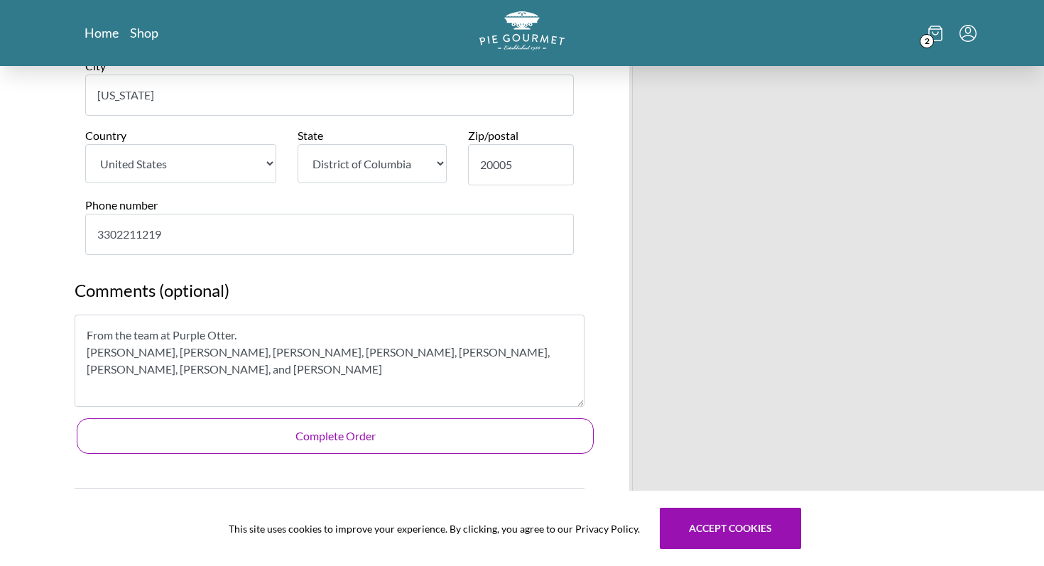
click at [374, 442] on button "Complete Order" at bounding box center [335, 436] width 517 height 36
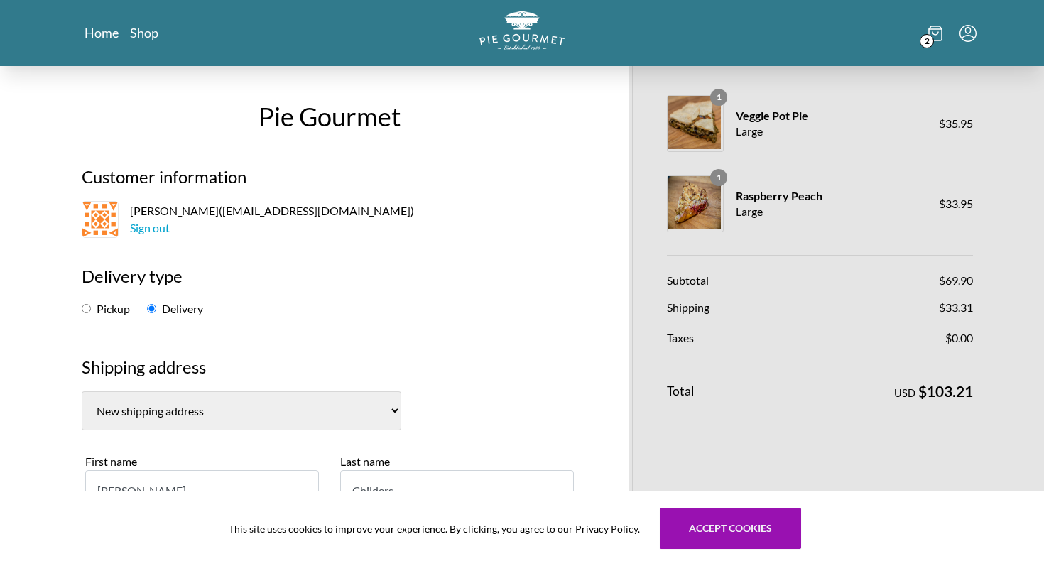
scroll to position [13, 0]
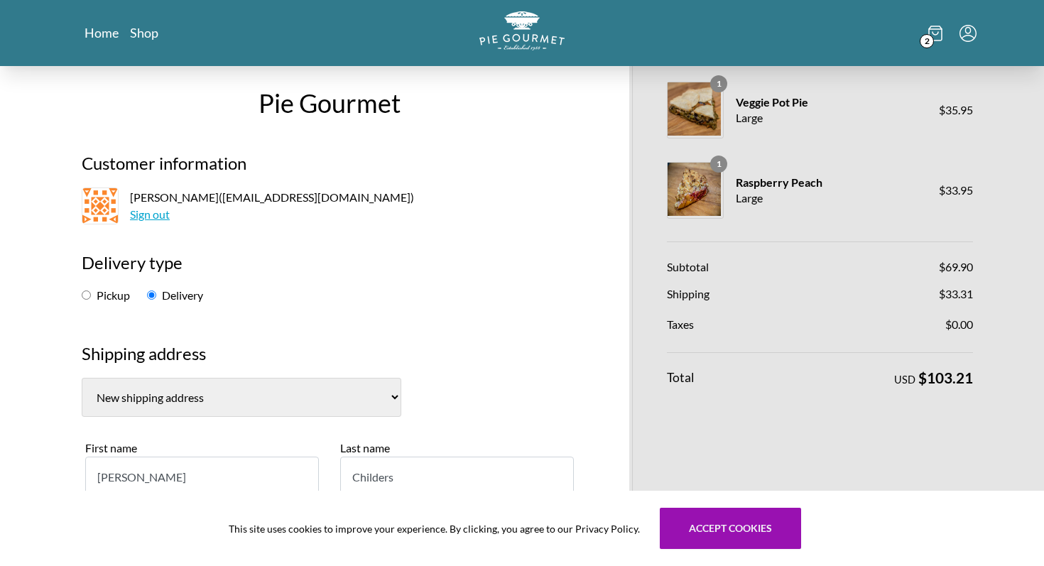
click at [160, 217] on link "Sign out" at bounding box center [150, 213] width 40 height 13
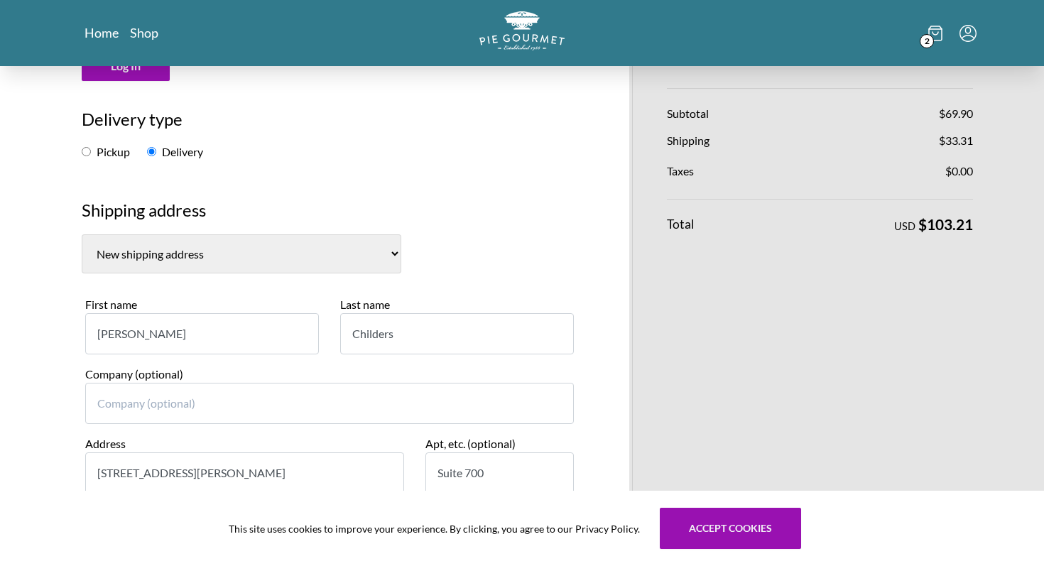
scroll to position [0, 0]
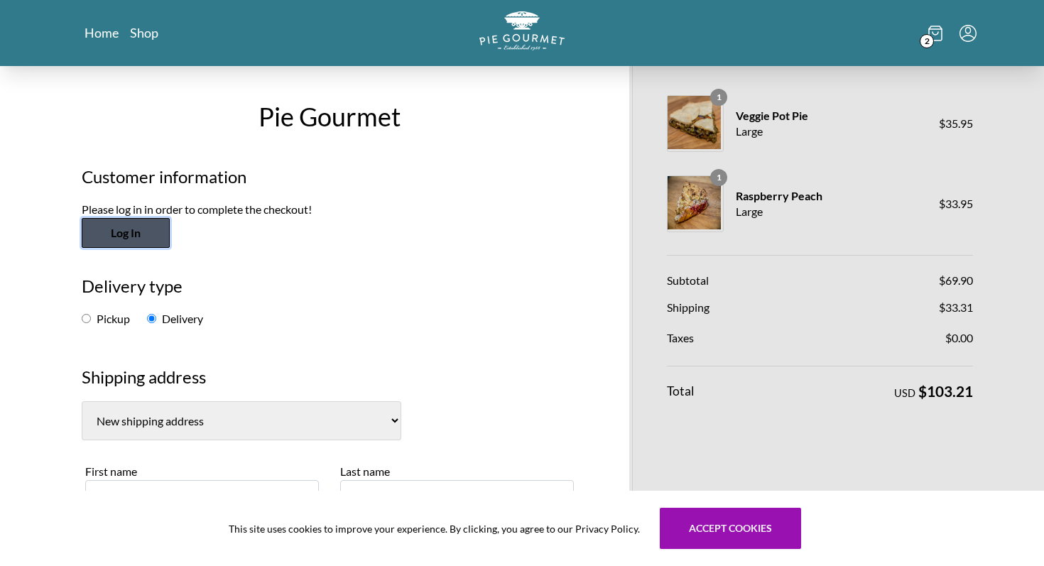
click at [137, 232] on button "Log In" at bounding box center [126, 233] width 88 height 30
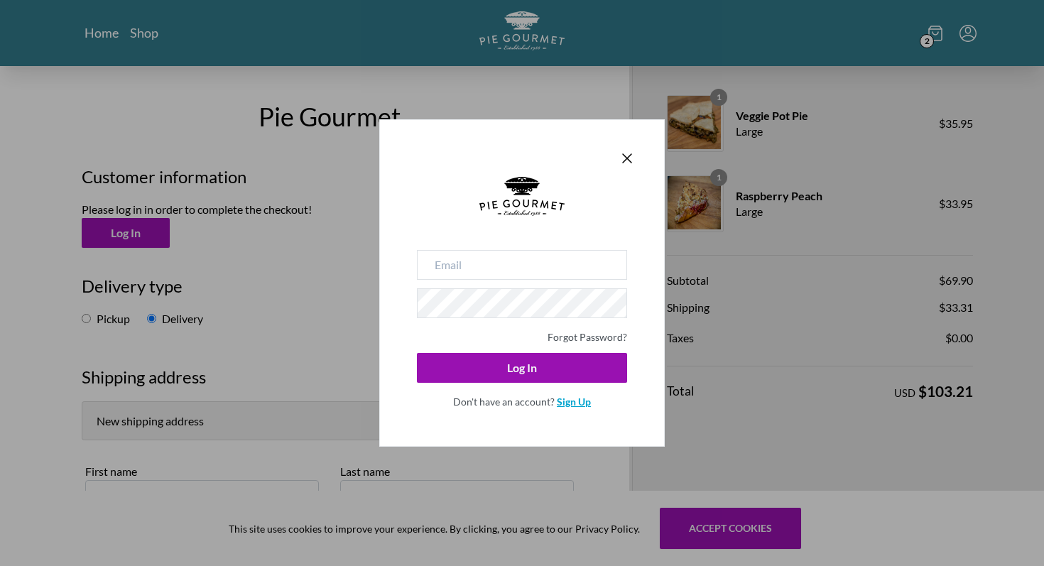
click at [571, 406] on link "Sign Up" at bounding box center [574, 402] width 34 height 12
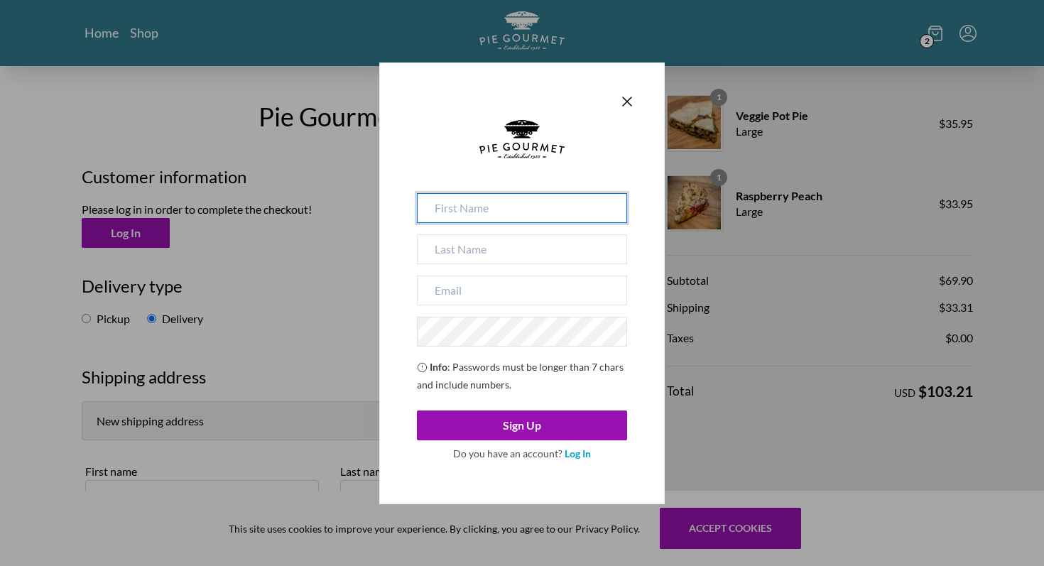
click at [489, 207] on input at bounding box center [522, 208] width 210 height 30
type input "[PERSON_NAME]"
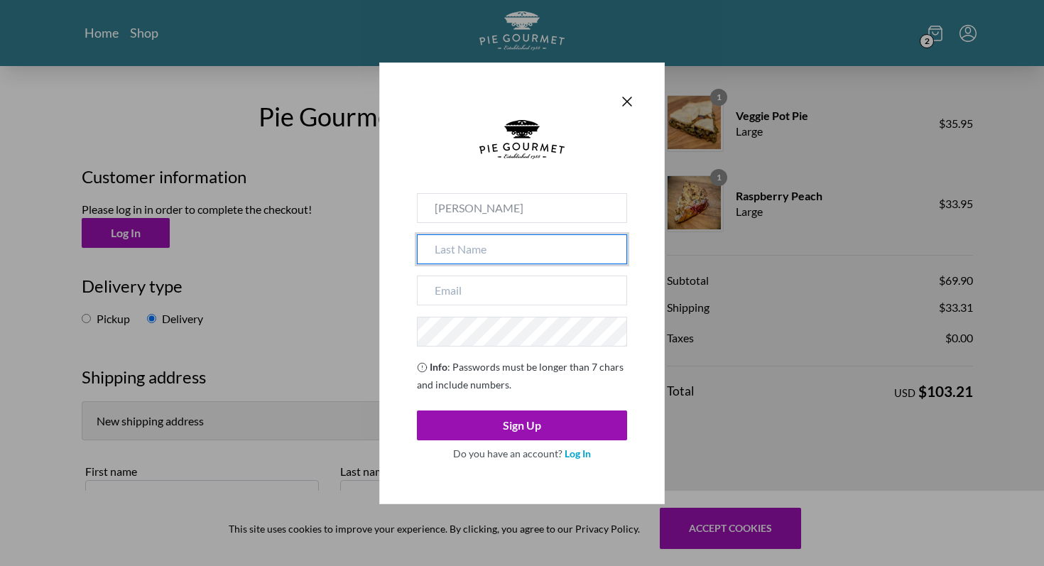
type input "Childers"
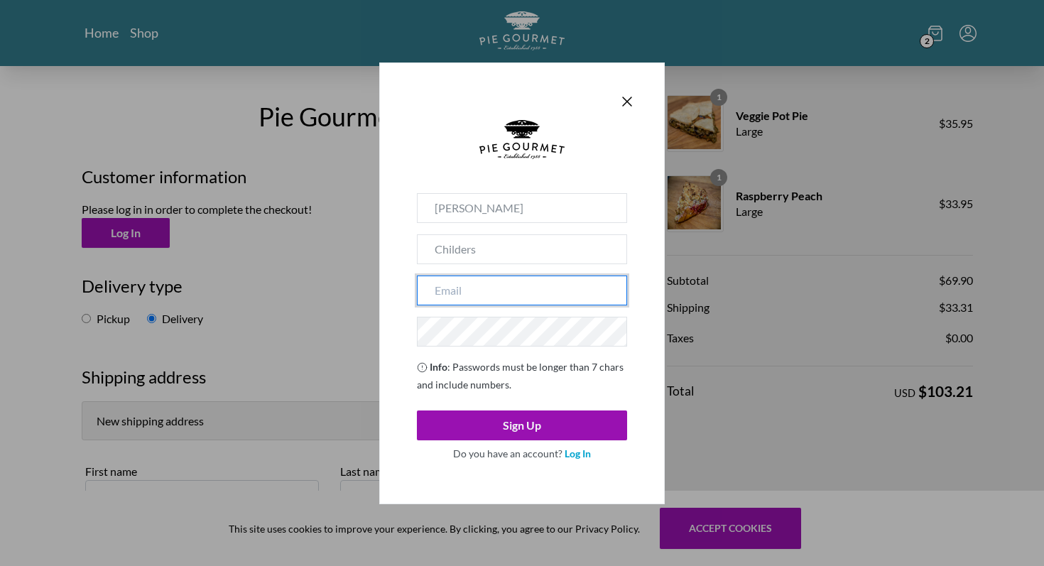
click at [469, 284] on input "email" at bounding box center [522, 291] width 210 height 30
type input "[EMAIL_ADDRESS][DOMAIN_NAME]"
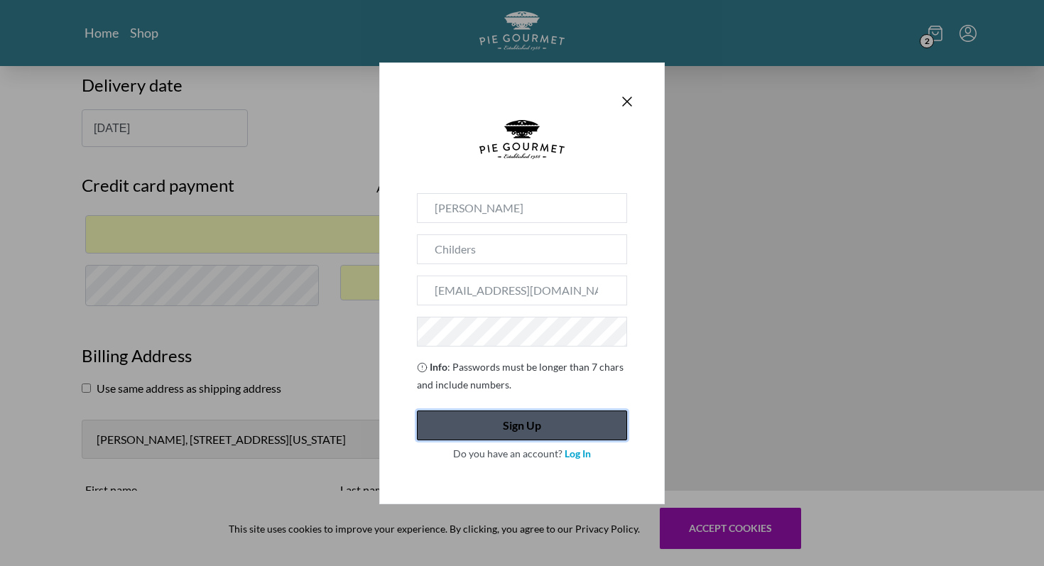
click at [522, 418] on button "Sign Up" at bounding box center [522, 426] width 210 height 30
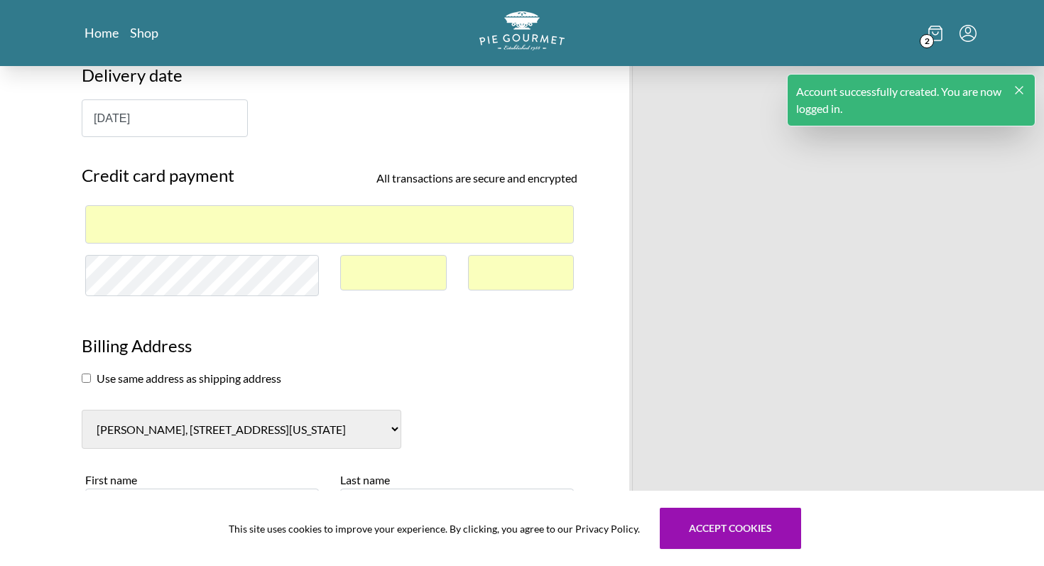
scroll to position [1069, 0]
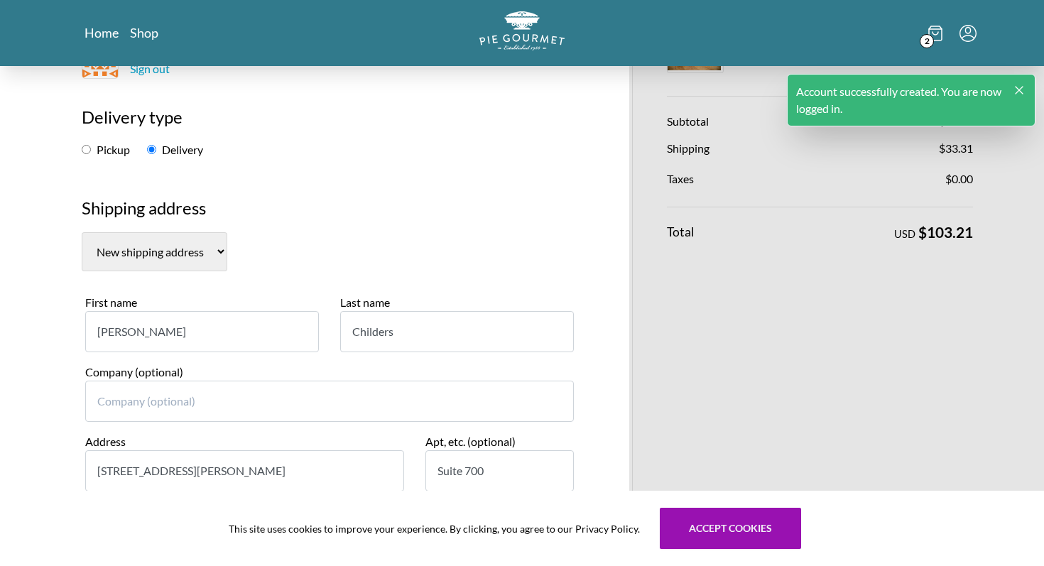
scroll to position [164, 0]
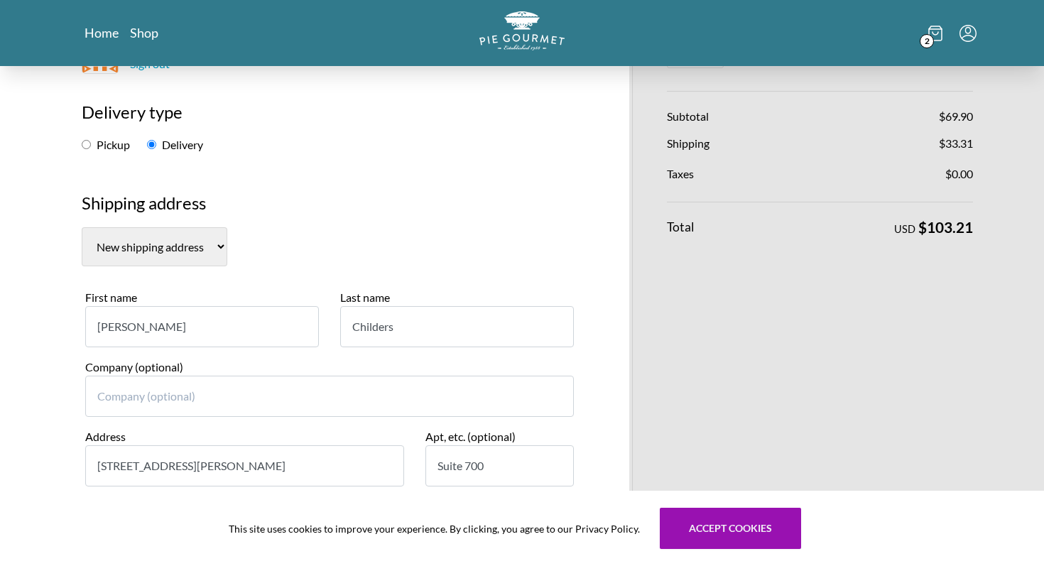
click at [191, 254] on select "New shipping address" at bounding box center [155, 246] width 146 height 39
click at [82, 227] on select "New shipping address" at bounding box center [155, 246] width 146 height 39
click at [171, 325] on input "[PERSON_NAME]" at bounding box center [202, 326] width 234 height 41
type input "[PERSON_NAME]"
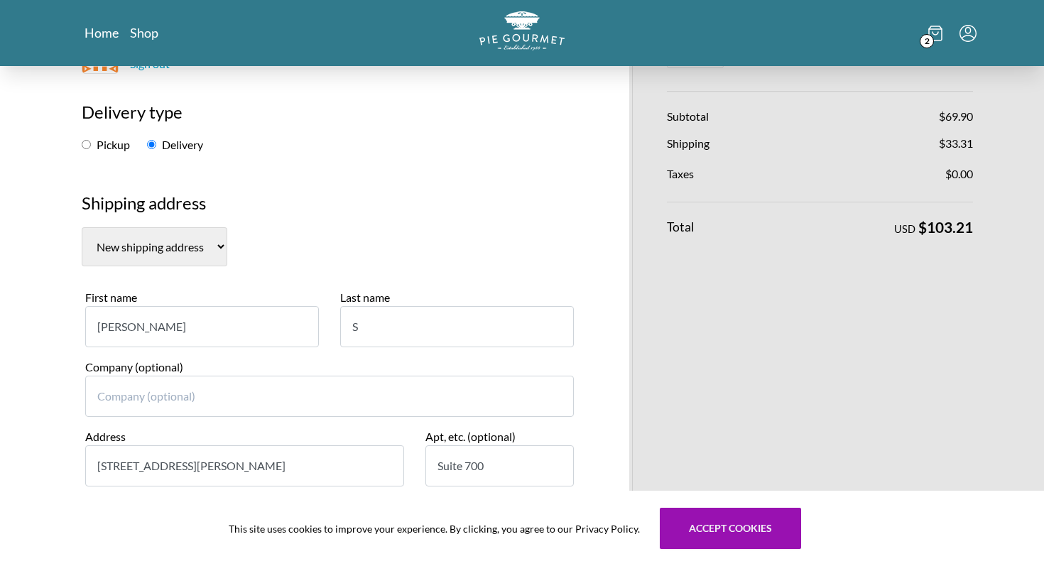
type input "S"
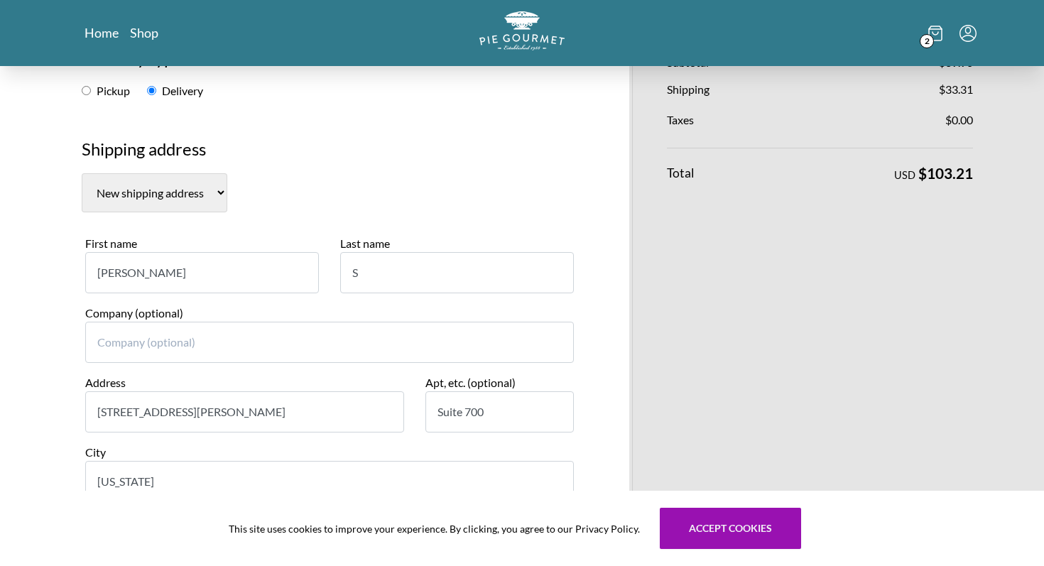
scroll to position [222, 0]
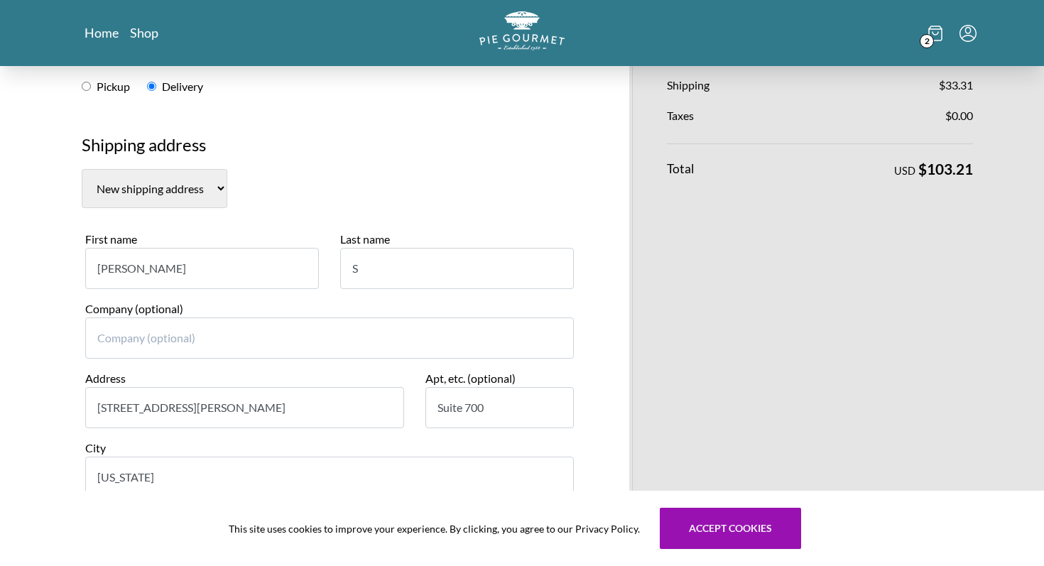
click at [375, 264] on input "S" at bounding box center [457, 268] width 234 height 41
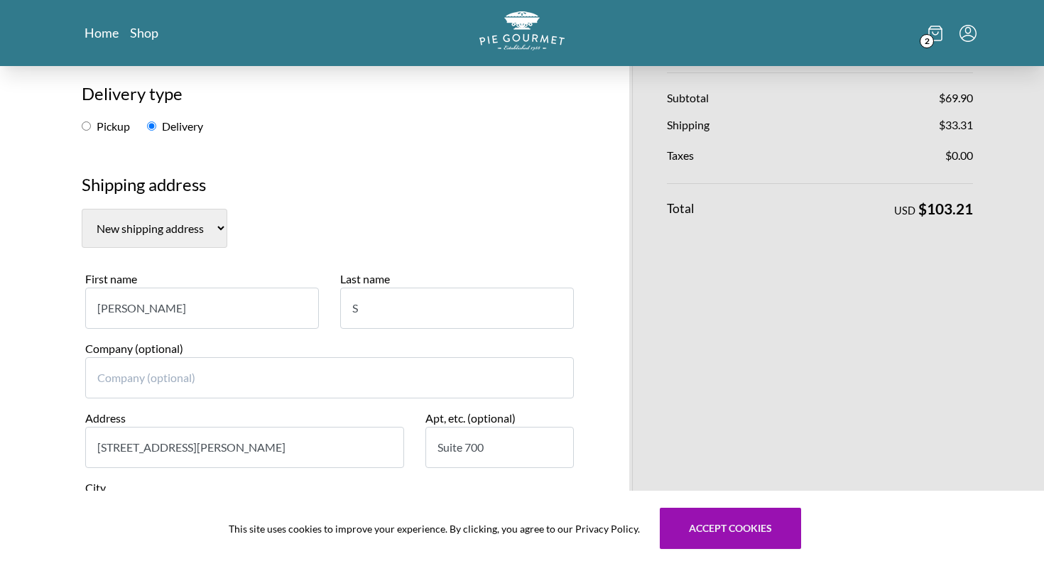
scroll to position [172, 0]
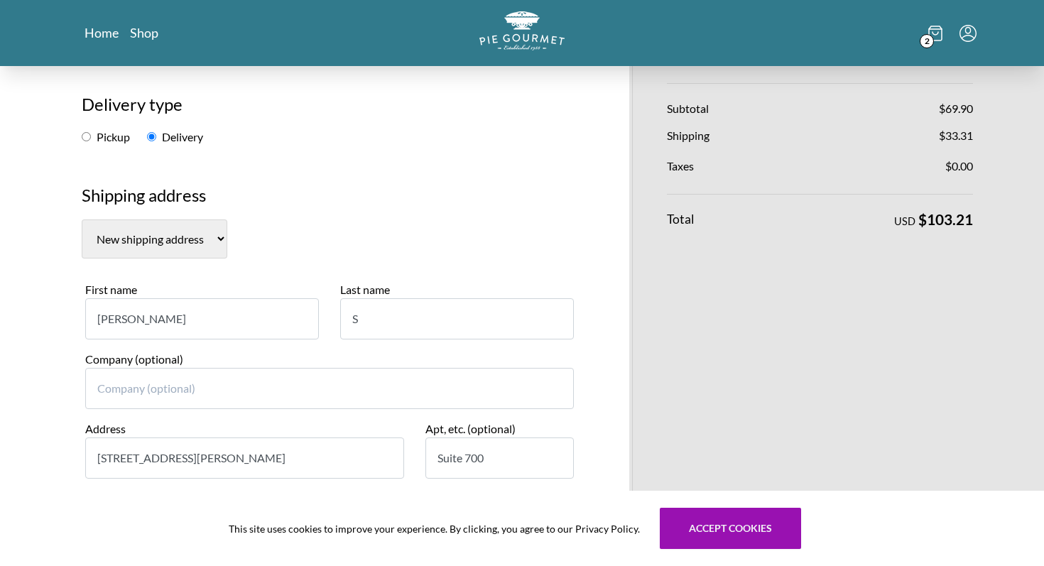
click at [475, 318] on input "S" at bounding box center [457, 318] width 234 height 41
click at [443, 107] on h2 "Delivery type" at bounding box center [330, 110] width 496 height 37
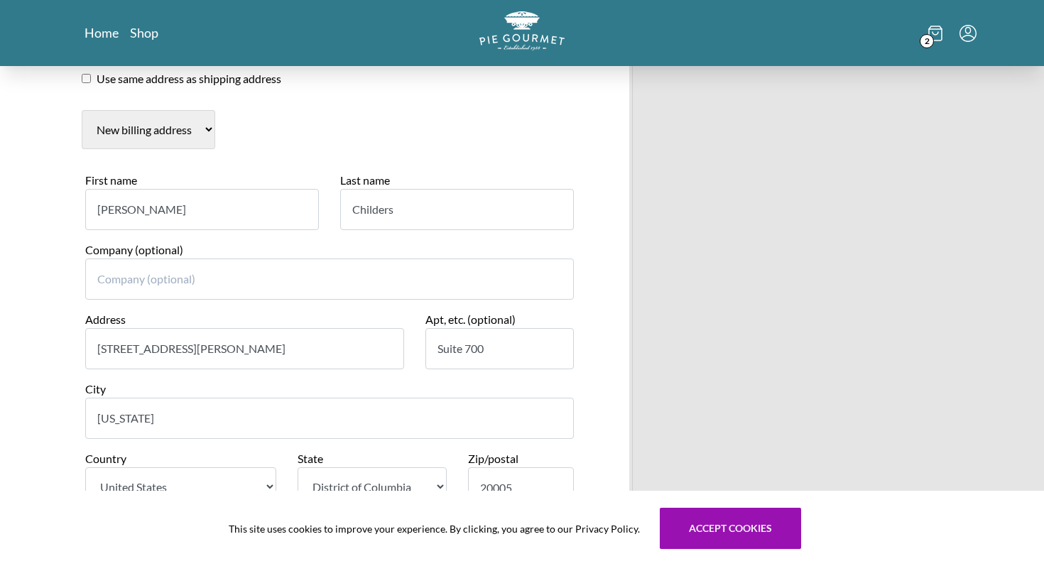
scroll to position [1356, 0]
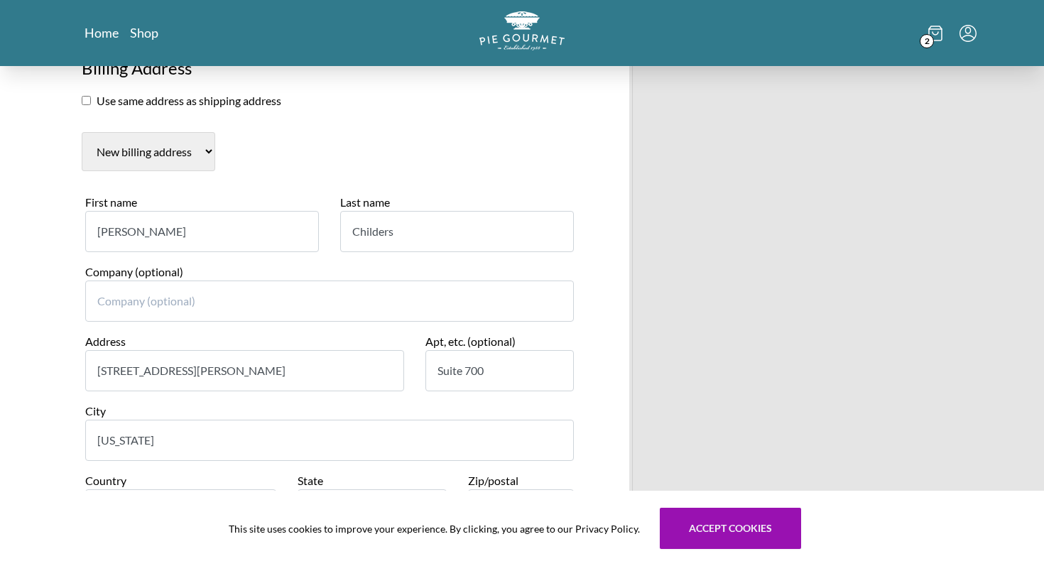
click at [228, 367] on input "[STREET_ADDRESS][PERSON_NAME]" at bounding box center [244, 370] width 319 height 41
type input "[STREET_ADDRESS]"
type input "400"
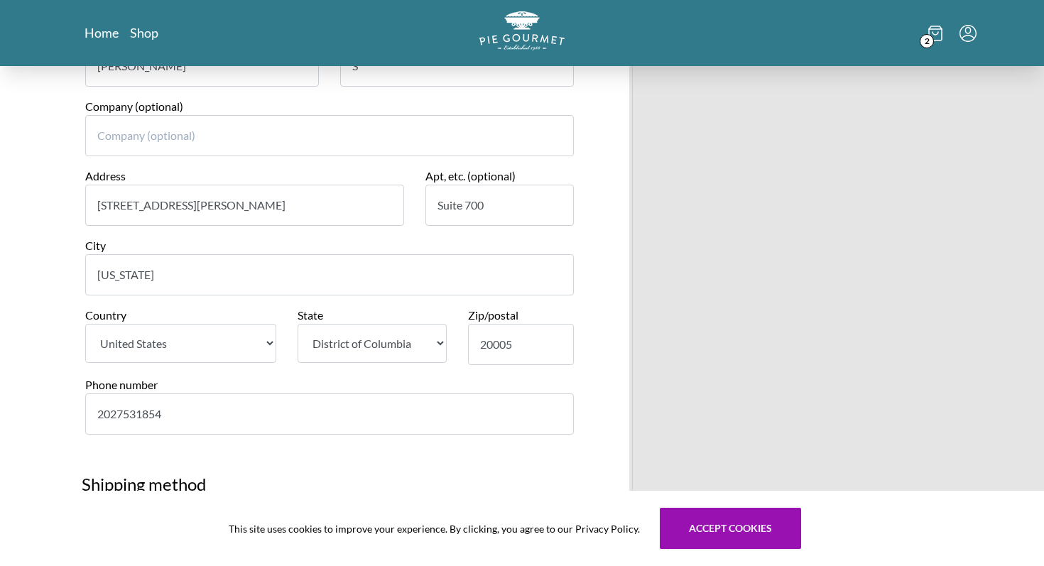
scroll to position [408, 0]
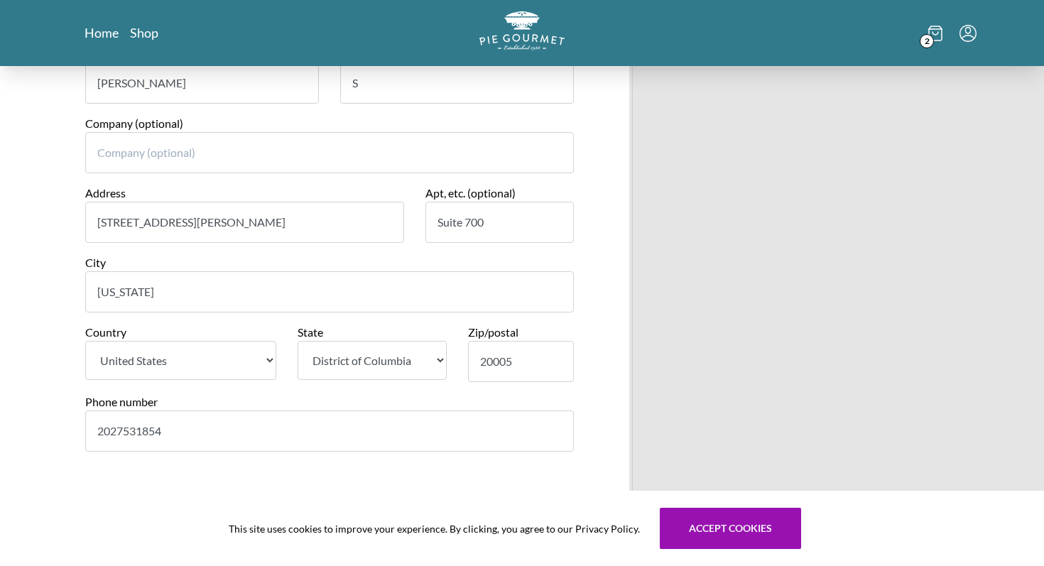
click at [169, 440] on input "2027531854" at bounding box center [329, 431] width 489 height 41
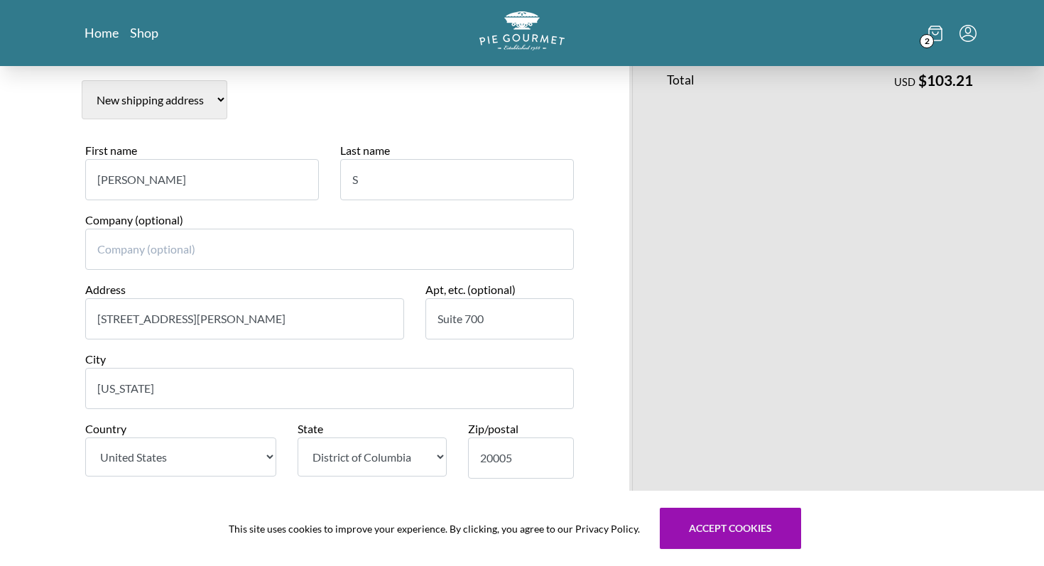
scroll to position [288, 0]
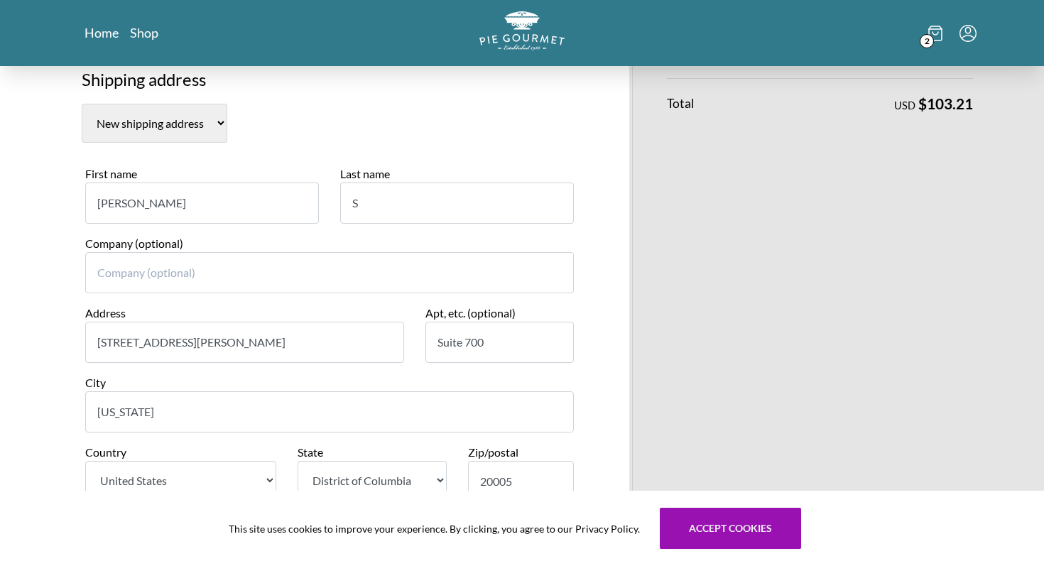
type input "3302211225"
click at [168, 419] on input "[US_STATE]" at bounding box center [329, 411] width 489 height 41
click at [378, 440] on div "City [US_STATE]" at bounding box center [330, 409] width 510 height 70
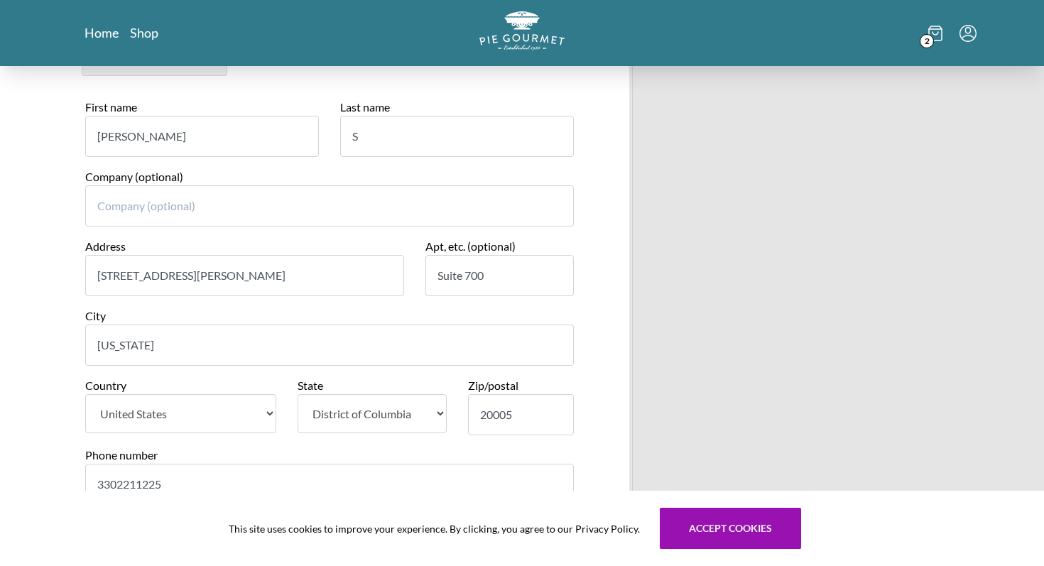
scroll to position [383, 0]
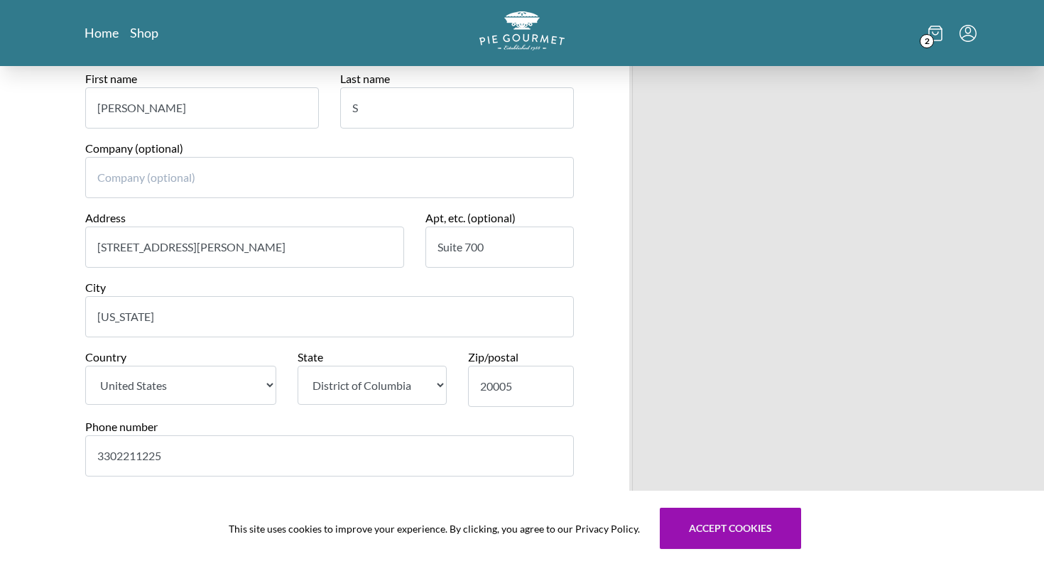
click at [502, 386] on input "20005" at bounding box center [521, 386] width 107 height 41
type input "20817"
select select "MD"
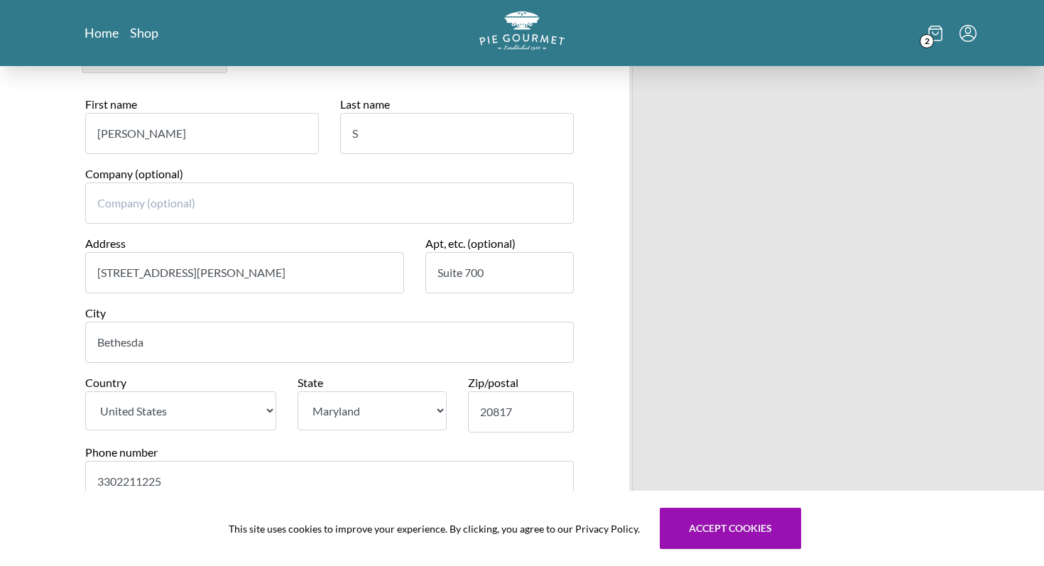
type input "Bethesda"
click at [217, 281] on input "[STREET_ADDRESS][PERSON_NAME]" at bounding box center [244, 272] width 319 height 41
type input "[STREET_ADDRESS]"
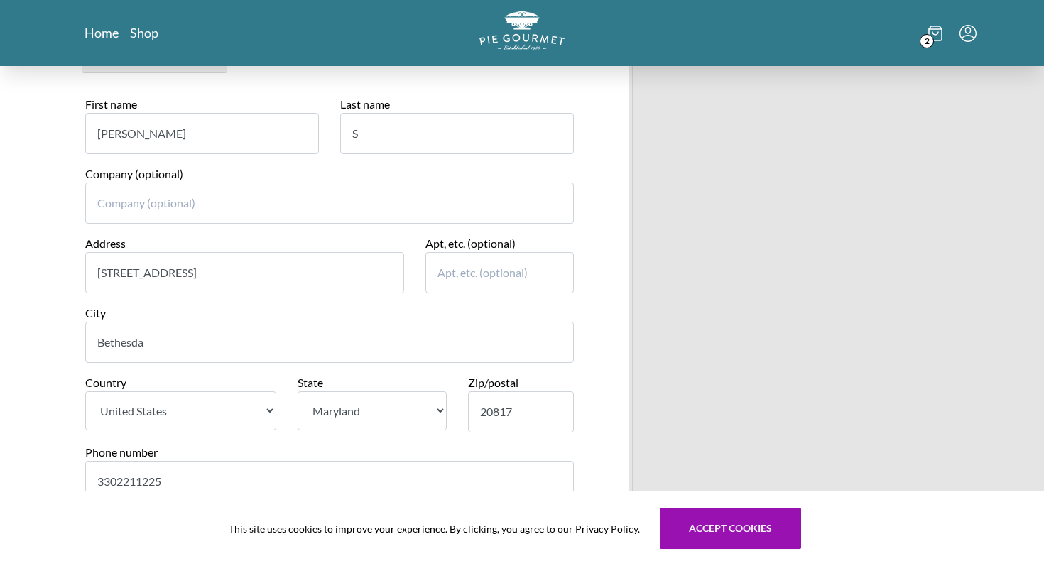
click at [385, 128] on input "S" at bounding box center [457, 133] width 234 height 41
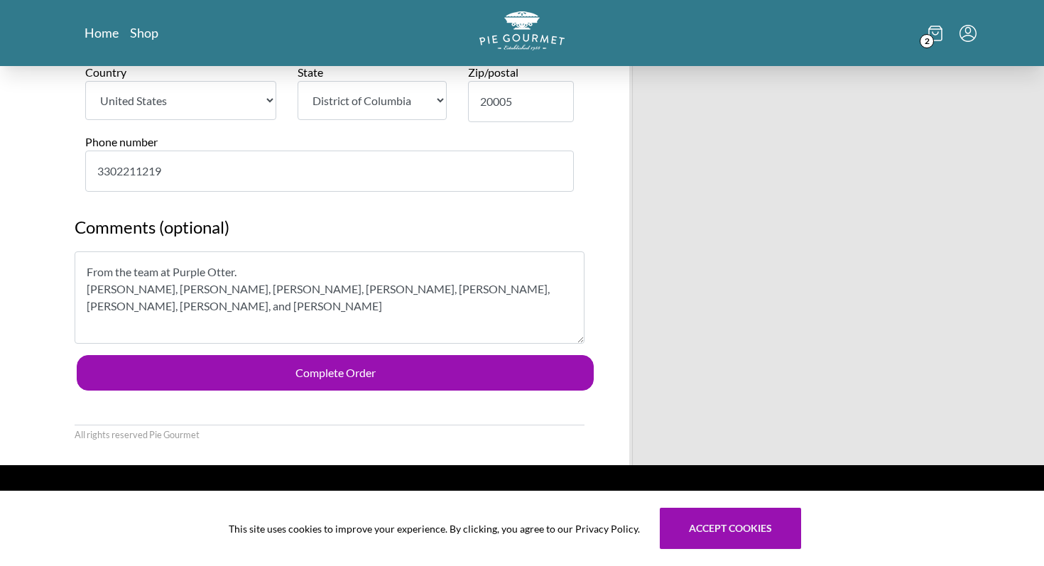
scroll to position [1810, 0]
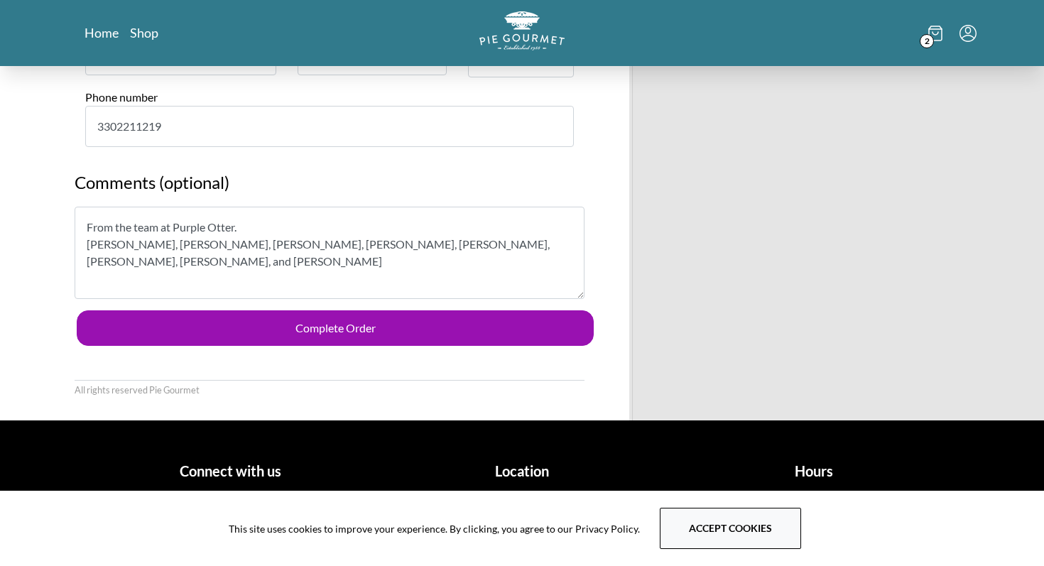
type input "[PERSON_NAME]"
click at [693, 546] on button "Accept cookies" at bounding box center [730, 528] width 141 height 41
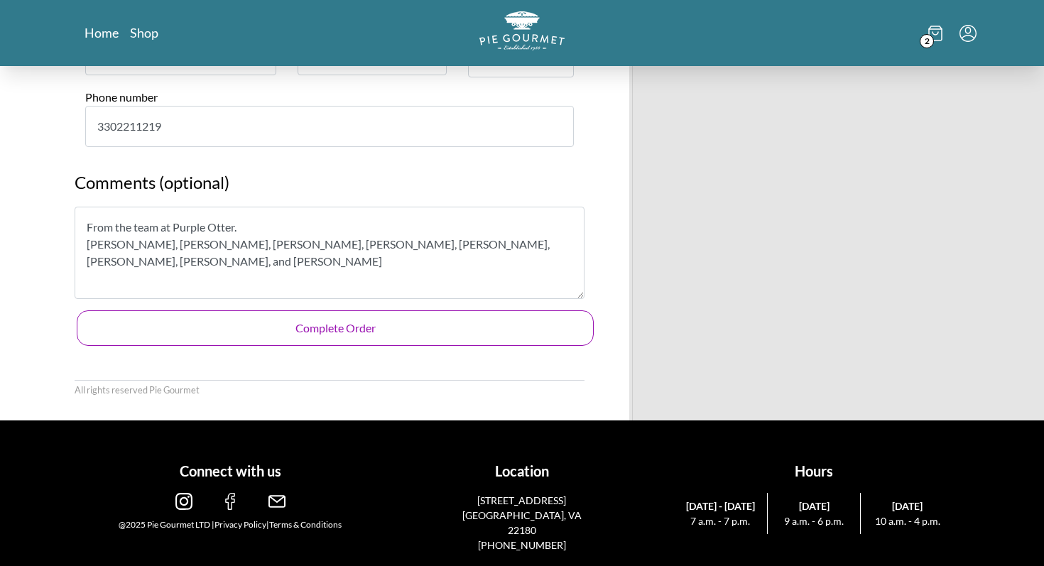
click at [345, 330] on button "Complete Order" at bounding box center [335, 328] width 517 height 36
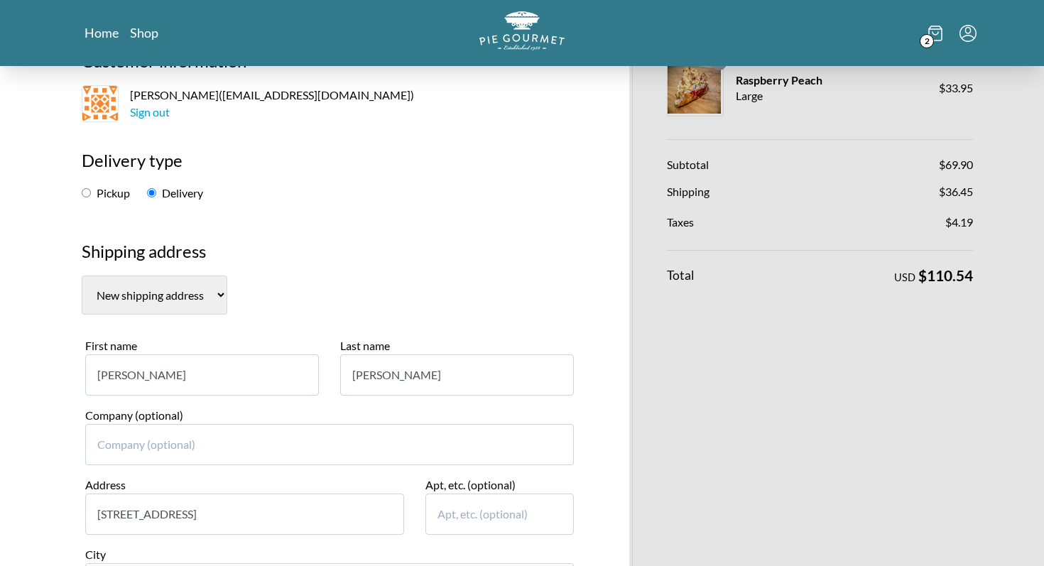
scroll to position [0, 0]
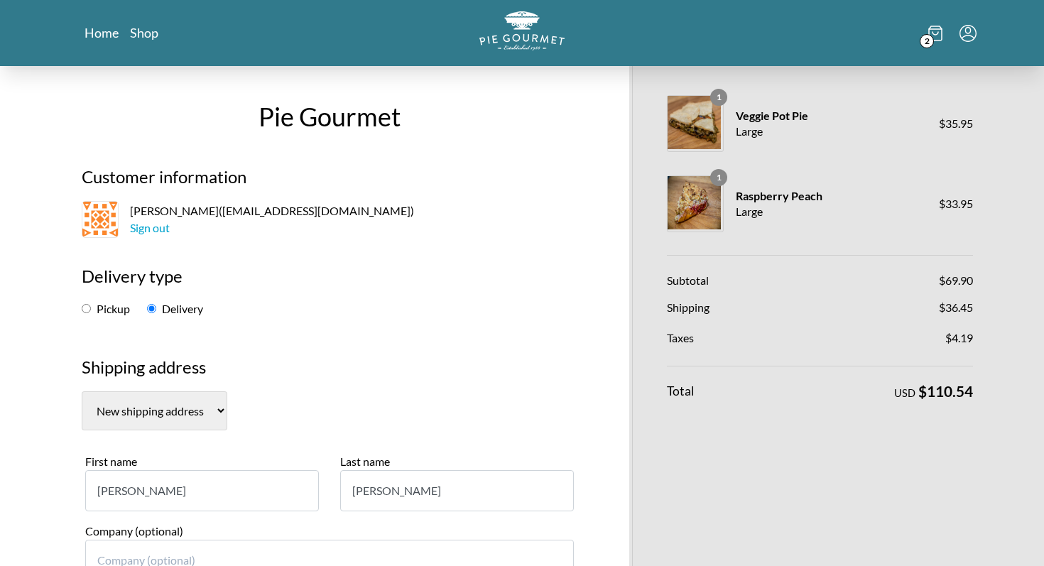
click at [972, 30] on icon "Menu" at bounding box center [968, 33] width 17 height 17
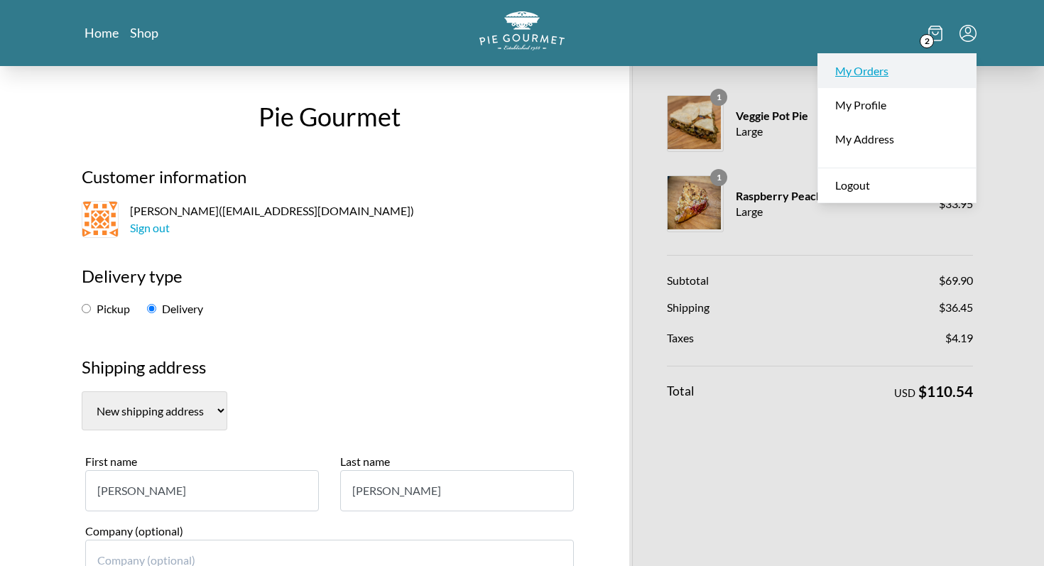
click at [889, 72] on link "My Orders" at bounding box center [897, 71] width 158 height 34
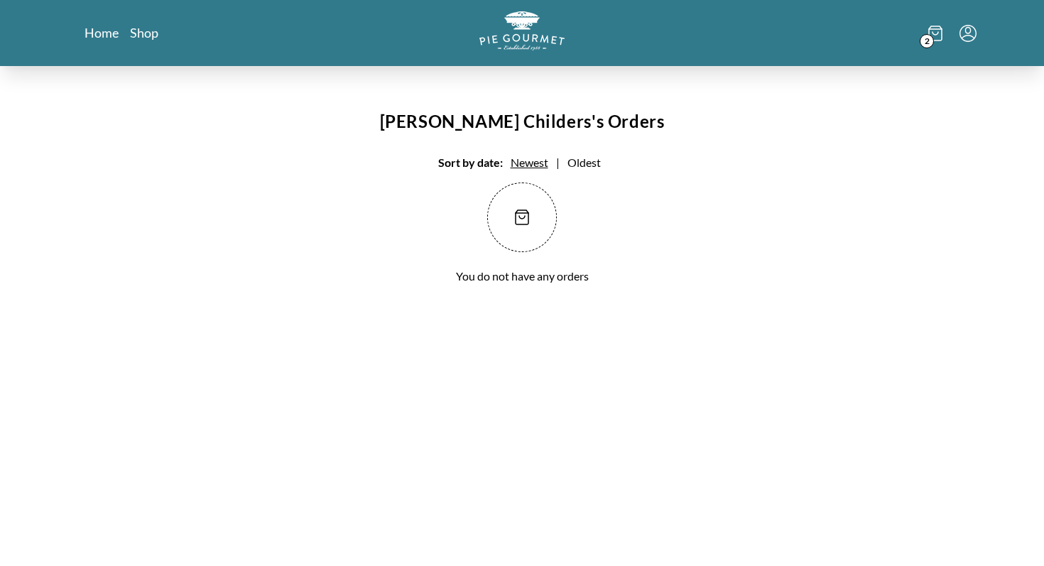
click at [595, 163] on span "Oldest" at bounding box center [584, 162] width 33 height 13
click at [531, 163] on span "Newest" at bounding box center [530, 162] width 38 height 13
click at [934, 31] on icon at bounding box center [936, 34] width 14 height 16
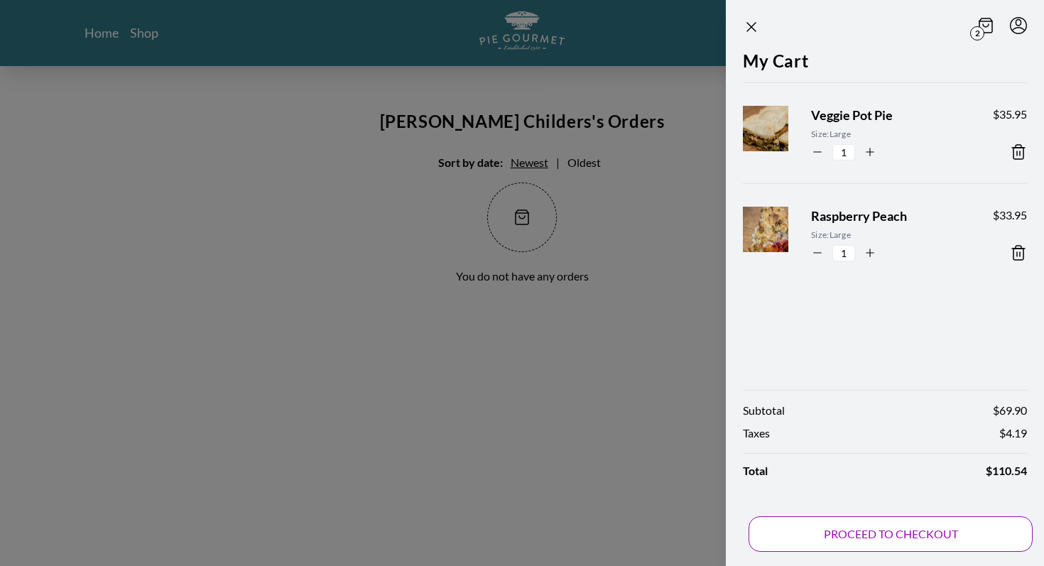
click at [864, 535] on button "PROCEED TO CHECKOUT" at bounding box center [891, 535] width 284 height 36
select select "MD"
select select "DC"
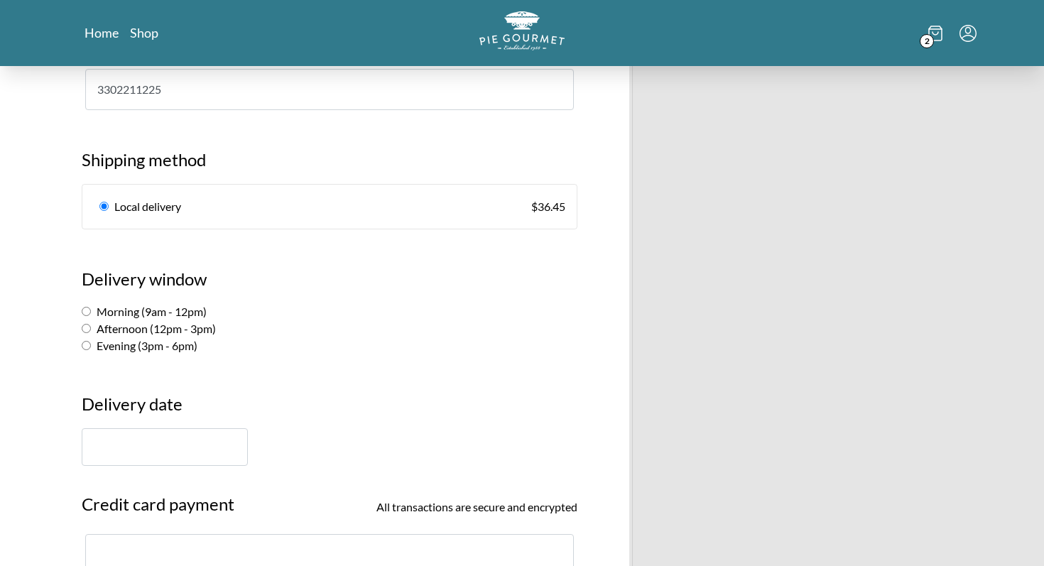
scroll to position [766, 0]
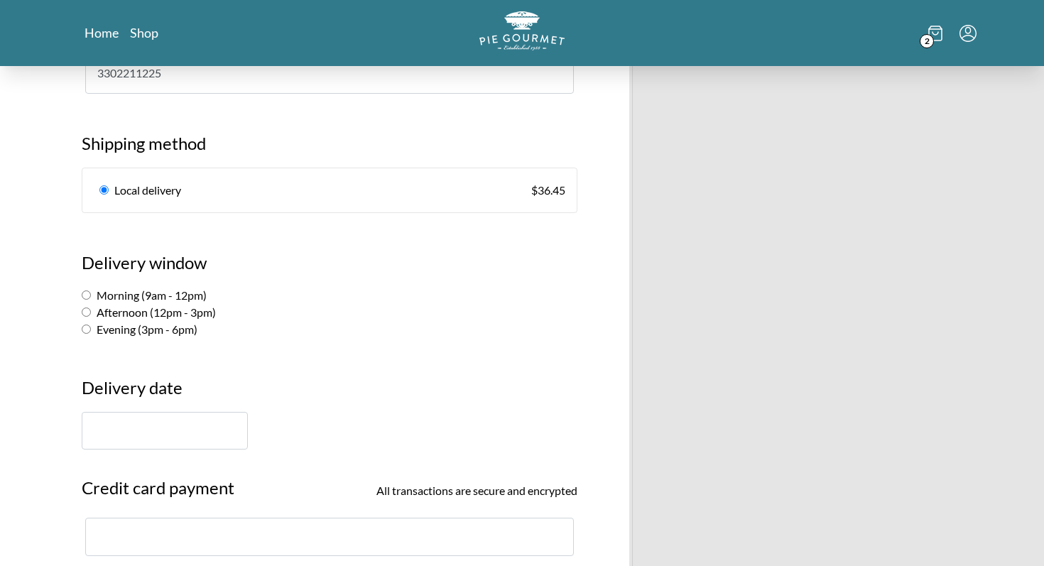
click at [196, 299] on label "Morning (9am - 12pm)" at bounding box center [144, 294] width 125 height 13
click at [91, 299] on input "Morning (9am - 12pm)" at bounding box center [86, 295] width 9 height 9
radio input "true"
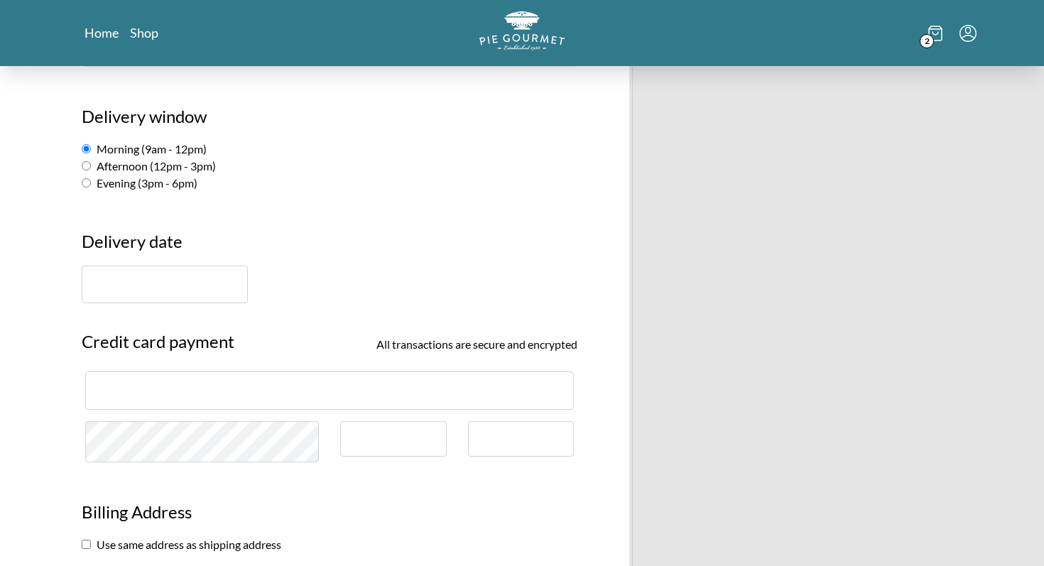
scroll to position [953, 0]
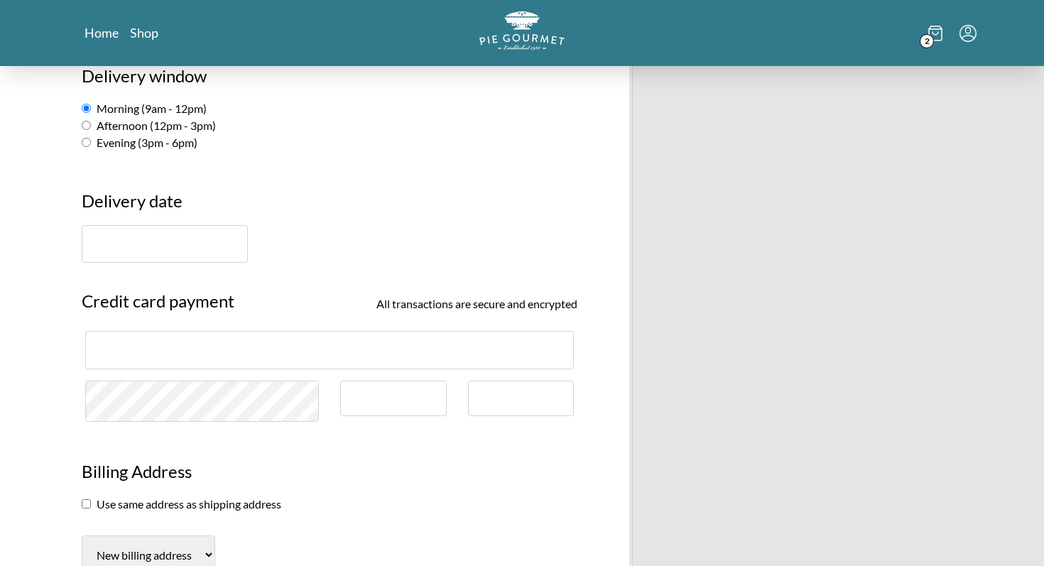
click at [160, 252] on input "text" at bounding box center [165, 244] width 166 height 38
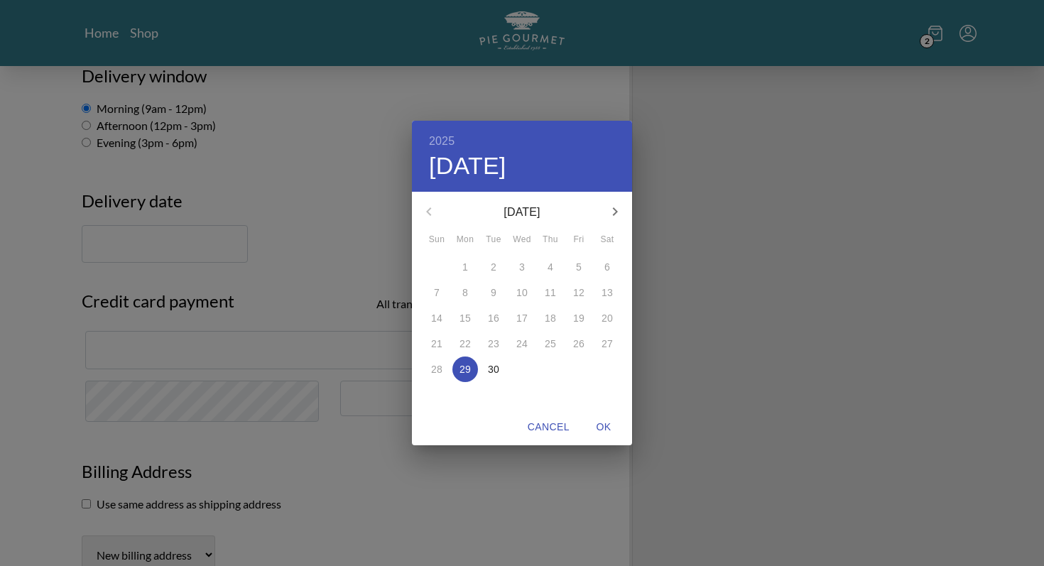
click at [500, 364] on span "30" at bounding box center [494, 369] width 26 height 14
click at [313, 347] on div "2025 Tue, Sep [DATE] Mon Tue Wed Thu Fri Sat 31 1 2 3 4 5 6 7 8 9 10 11 12 13 1…" at bounding box center [522, 283] width 1044 height 566
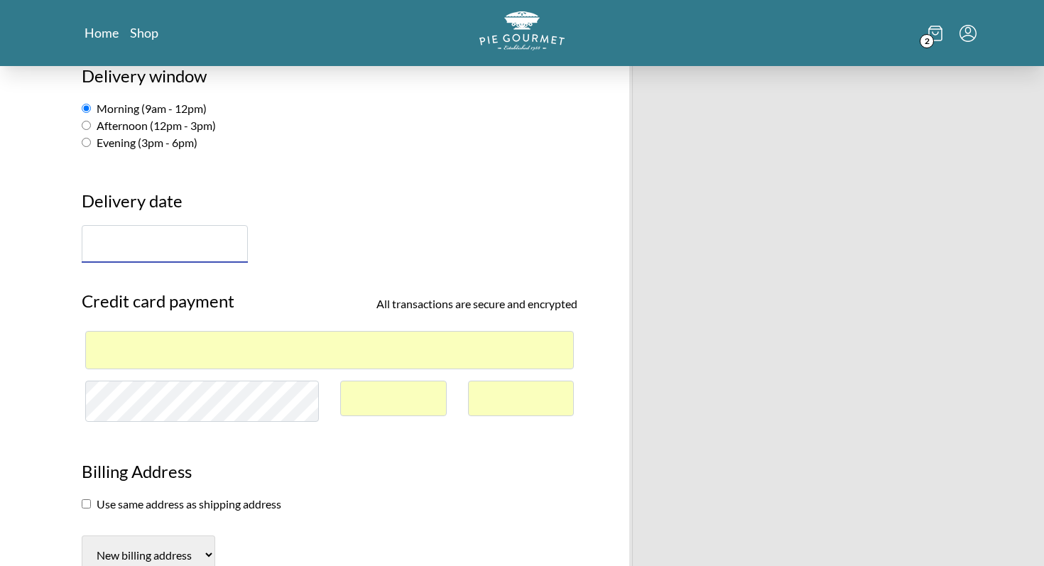
click at [158, 228] on input "text" at bounding box center [165, 244] width 166 height 38
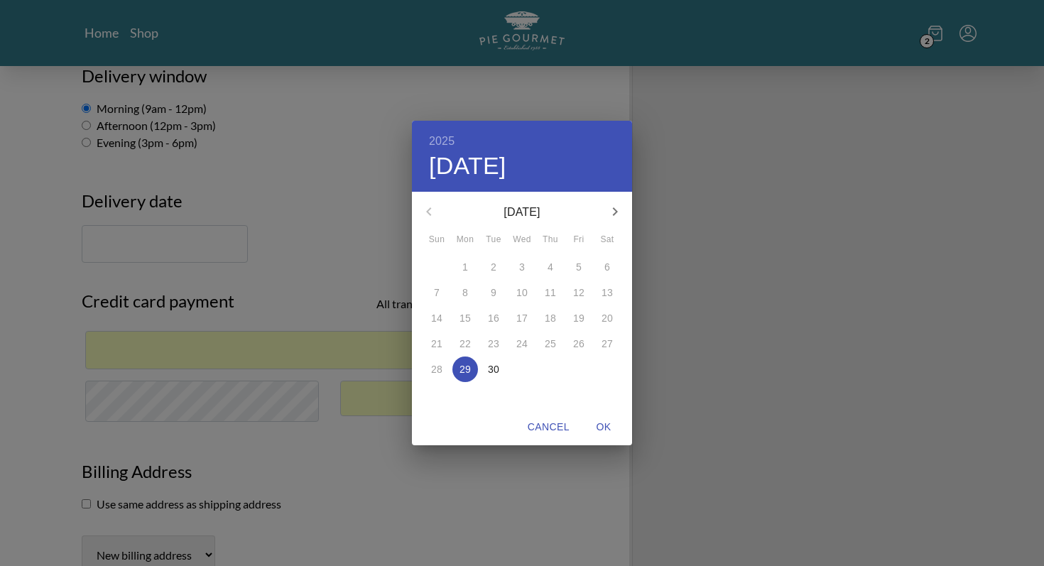
click at [495, 367] on p "30" at bounding box center [493, 369] width 11 height 14
click at [610, 423] on span "OK" at bounding box center [604, 427] width 34 height 18
type input "[DATE]"
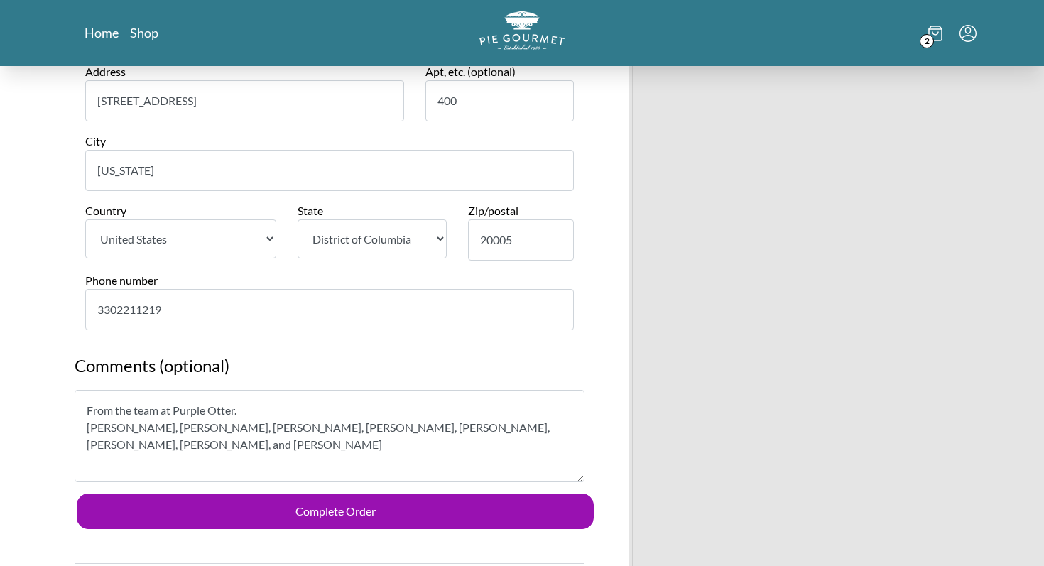
scroll to position [1627, 0]
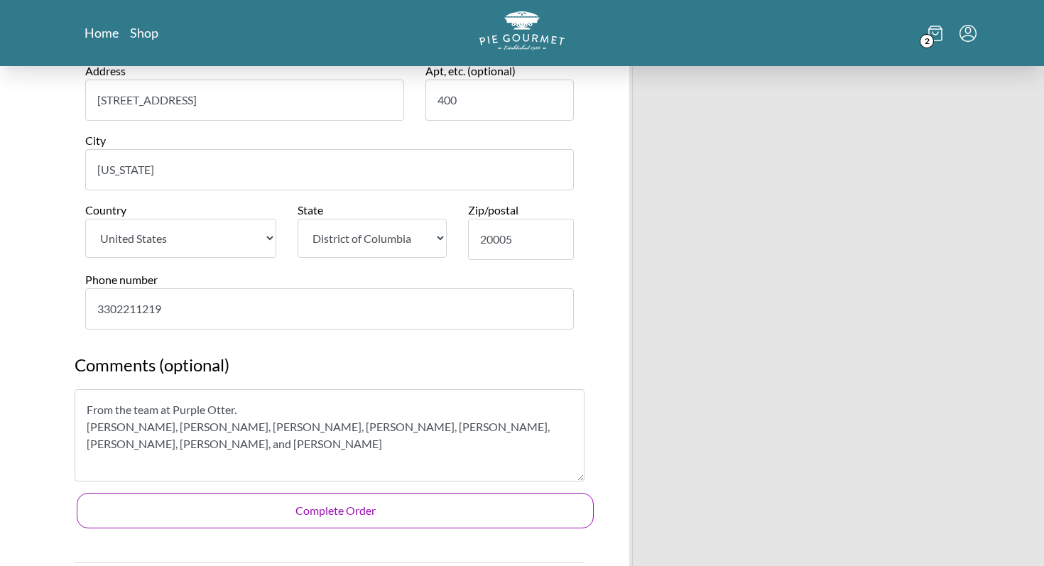
click at [355, 508] on button "Complete Order" at bounding box center [335, 511] width 517 height 36
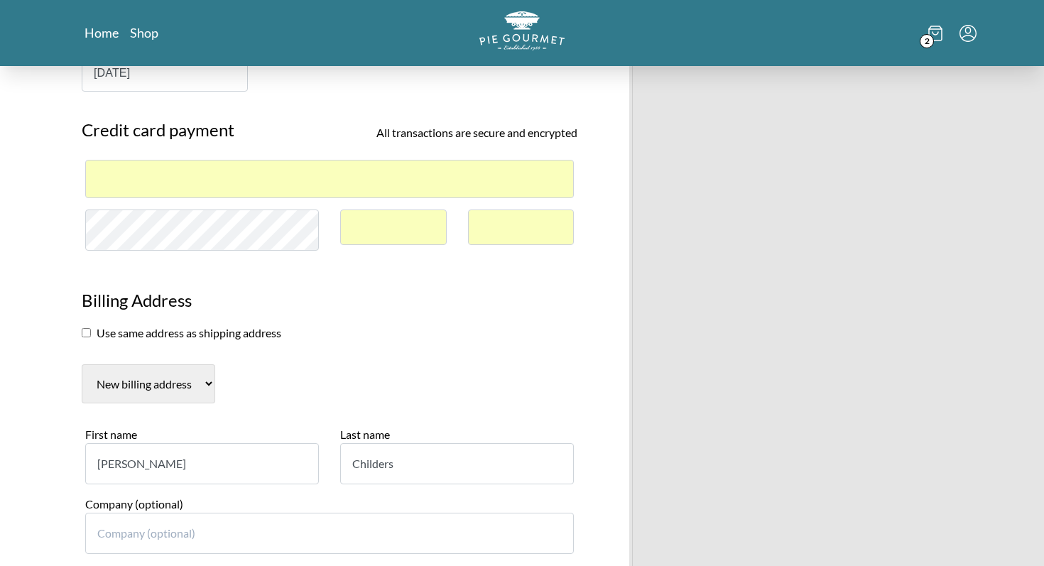
scroll to position [1140, 0]
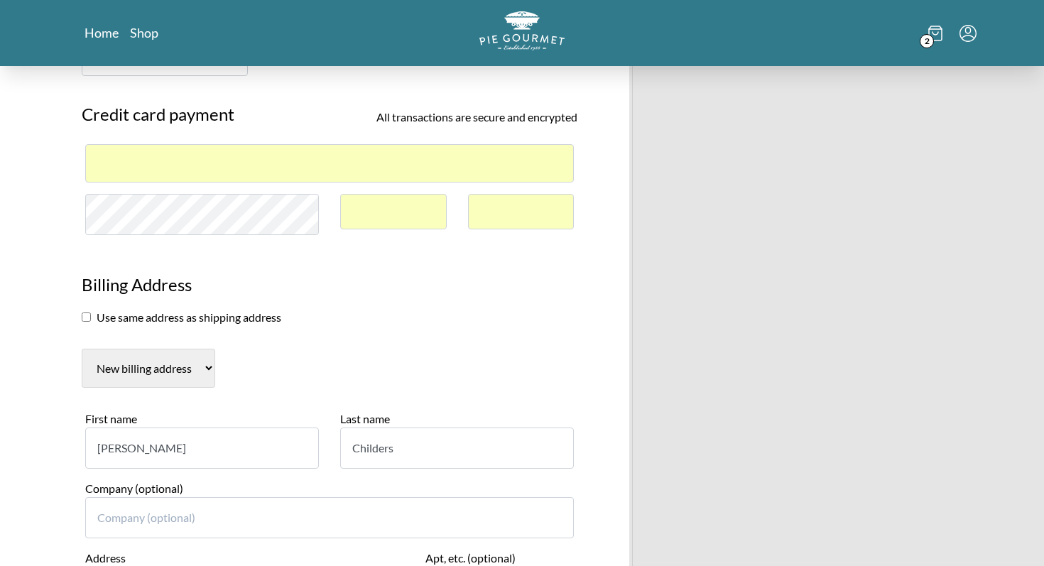
click at [968, 38] on icon "Menu" at bounding box center [968, 33] width 17 height 17
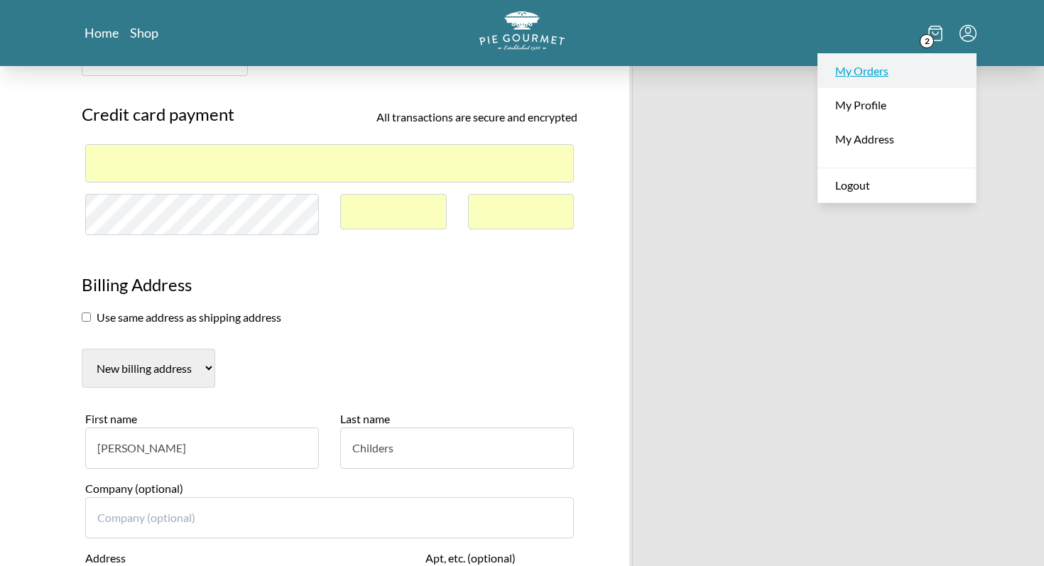
click at [897, 75] on link "My Orders" at bounding box center [897, 71] width 158 height 34
